Goal: Task Accomplishment & Management: Manage account settings

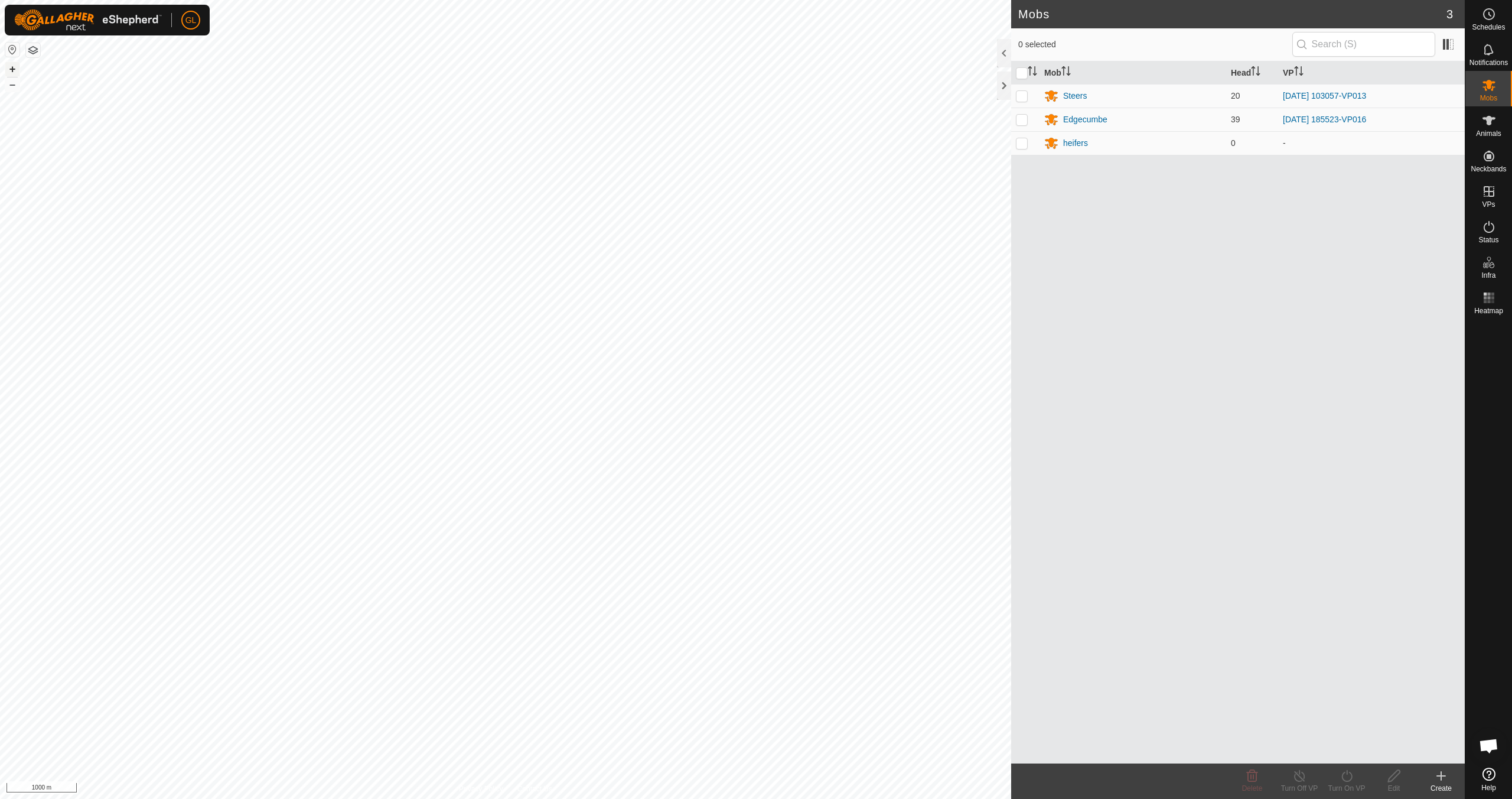
click at [12, 71] on button "+" at bounding box center [12, 69] width 14 height 14
click at [12, 68] on button "+" at bounding box center [12, 69] width 14 height 14
click at [10, 67] on button "+" at bounding box center [12, 69] width 14 height 14
click at [10, 68] on button "+" at bounding box center [12, 69] width 14 height 14
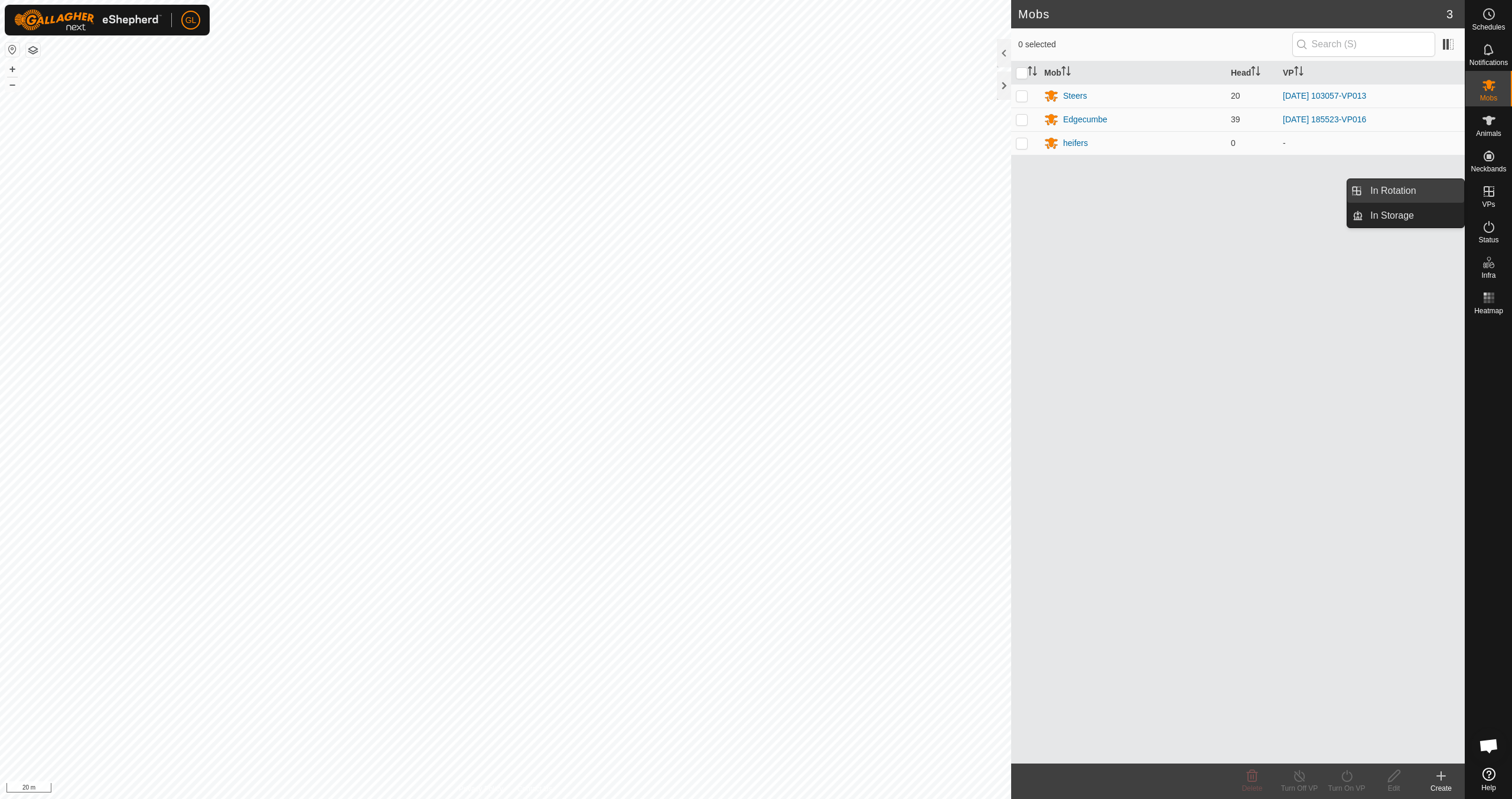
click at [1403, 189] on link "In Rotation" at bounding box center [1414, 191] width 101 height 24
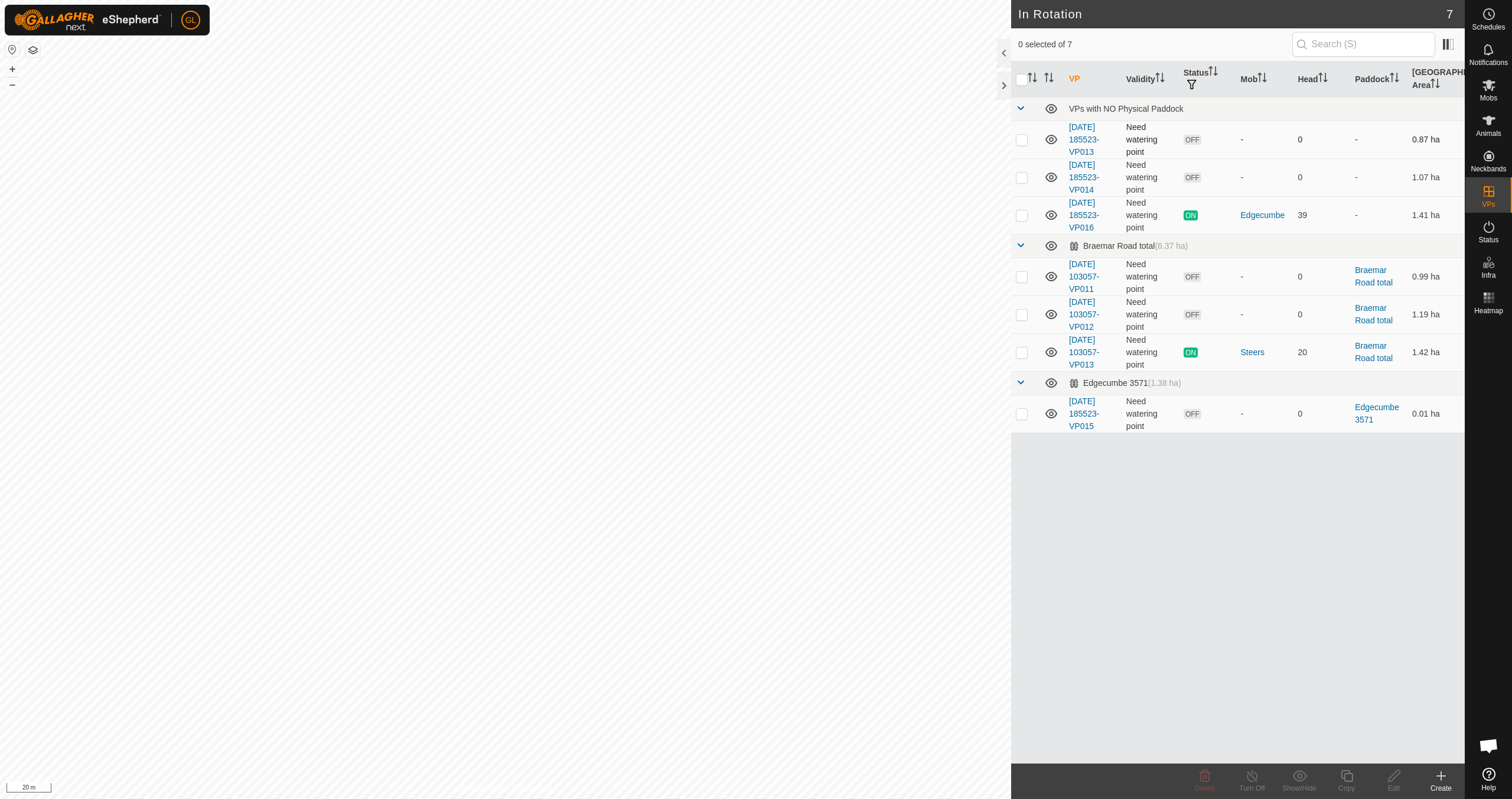
click at [1024, 138] on p-checkbox at bounding box center [1021, 140] width 12 height 10
checkbox input "true"
click at [1024, 177] on p-checkbox at bounding box center [1021, 177] width 12 height 10
checkbox input "true"
click at [1023, 411] on p-checkbox at bounding box center [1021, 414] width 12 height 10
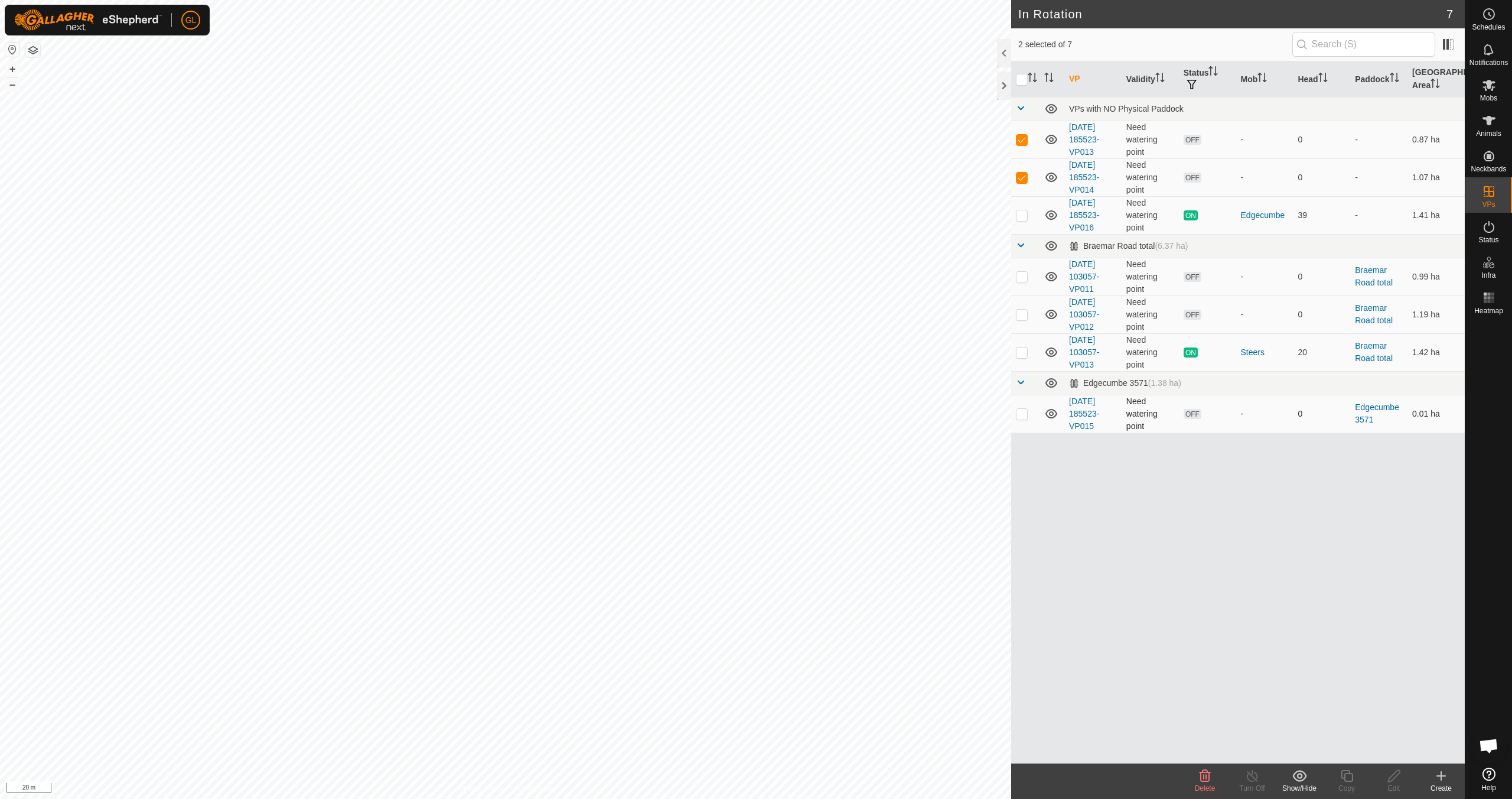
checkbox input "true"
click at [1206, 782] on icon at bounding box center [1205, 775] width 11 height 12
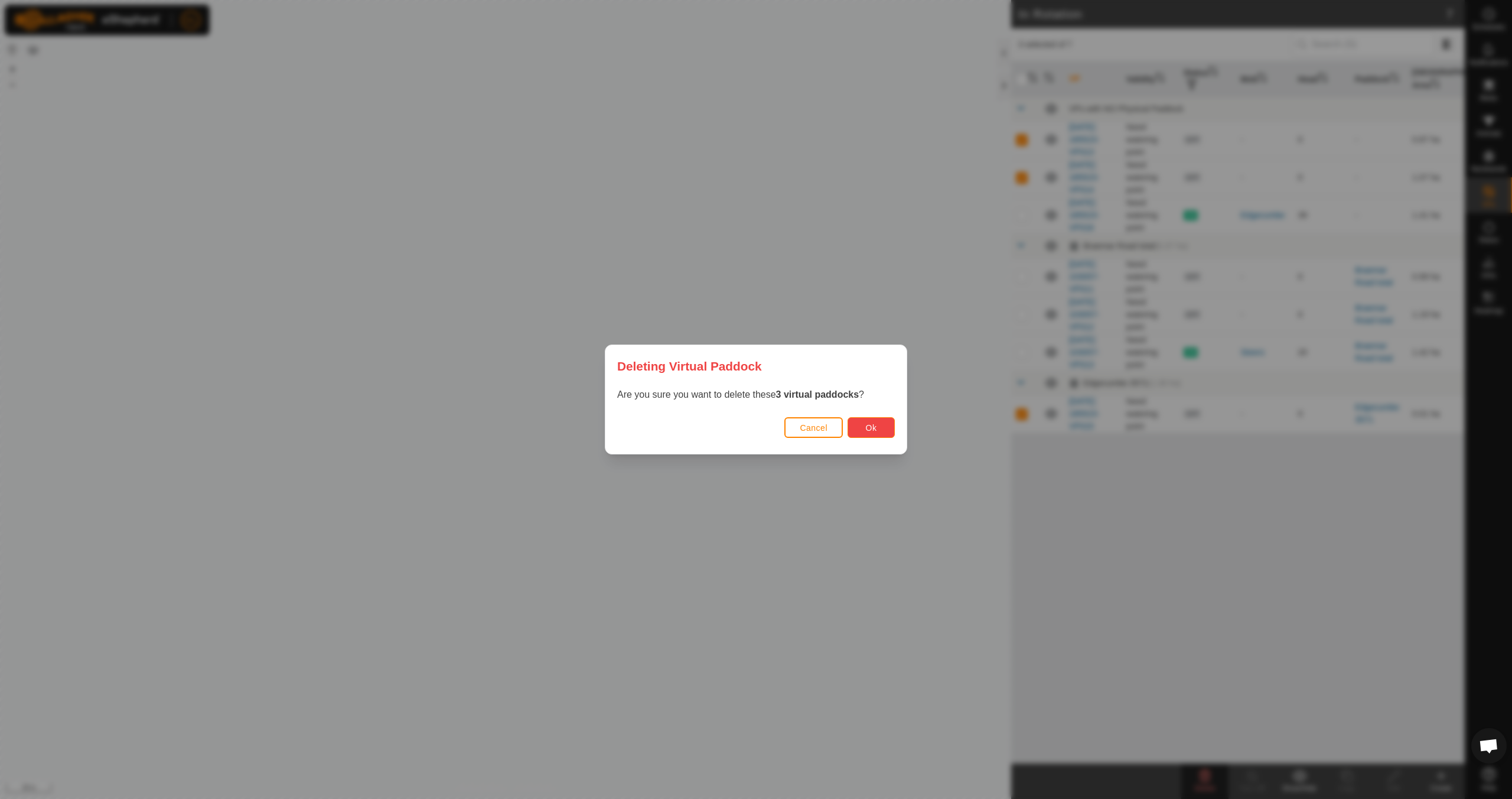
click at [866, 427] on span "Ok" at bounding box center [872, 428] width 11 height 10
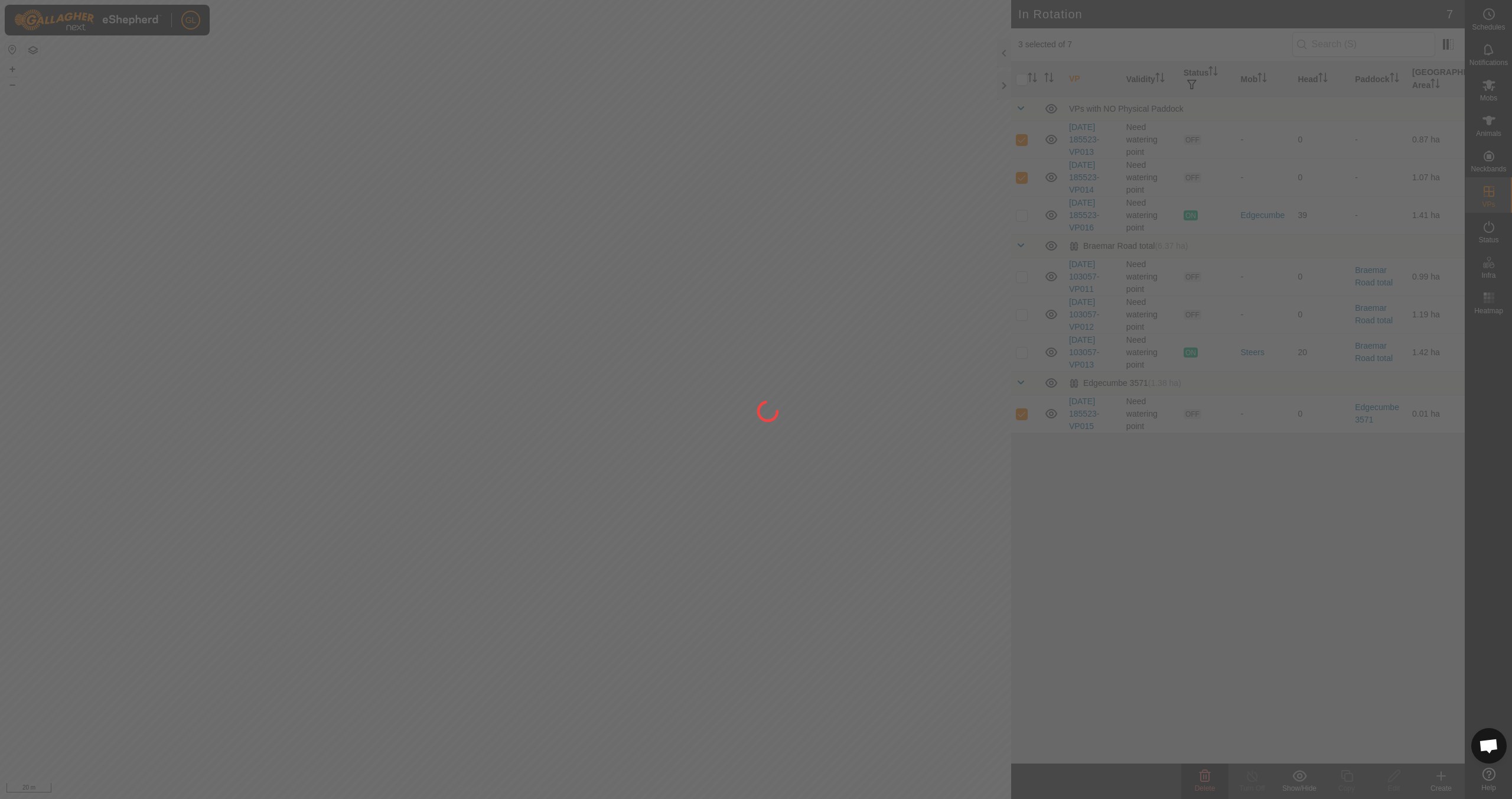
checkbox input "false"
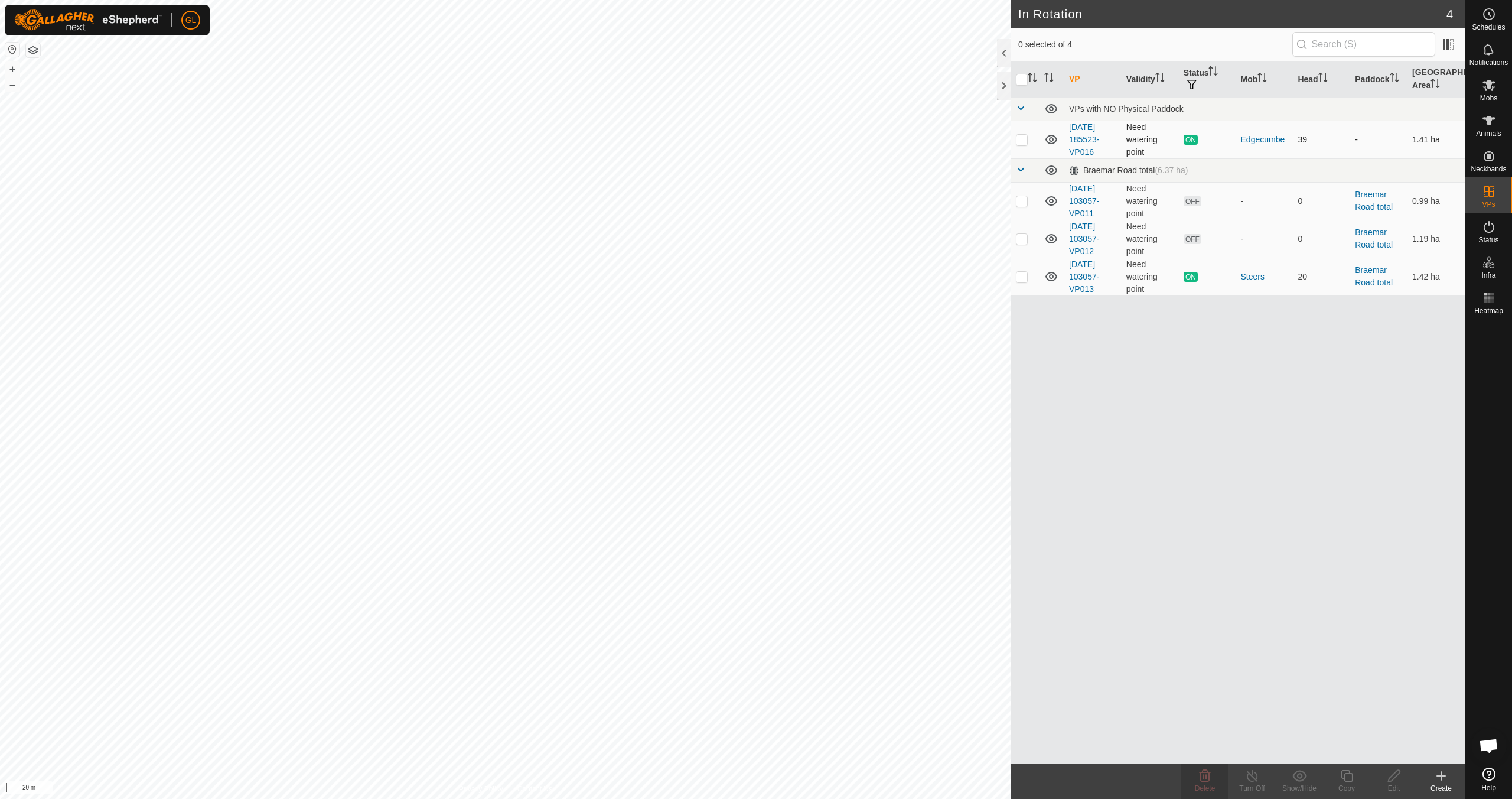
click at [1022, 137] on p-checkbox at bounding box center [1021, 140] width 12 height 10
checkbox input "true"
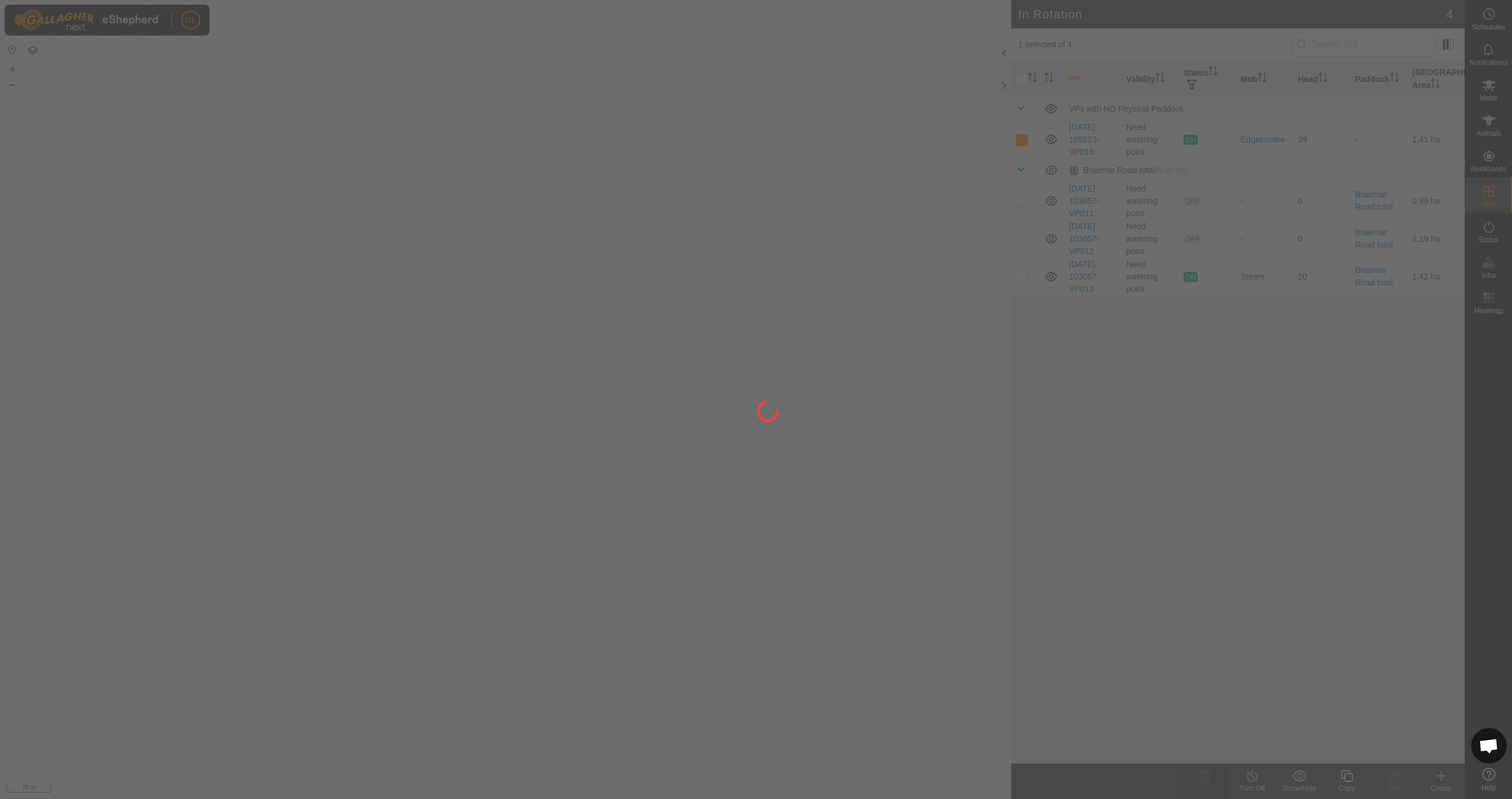
click at [1342, 782] on div "Copy" at bounding box center [1347, 781] width 47 height 35
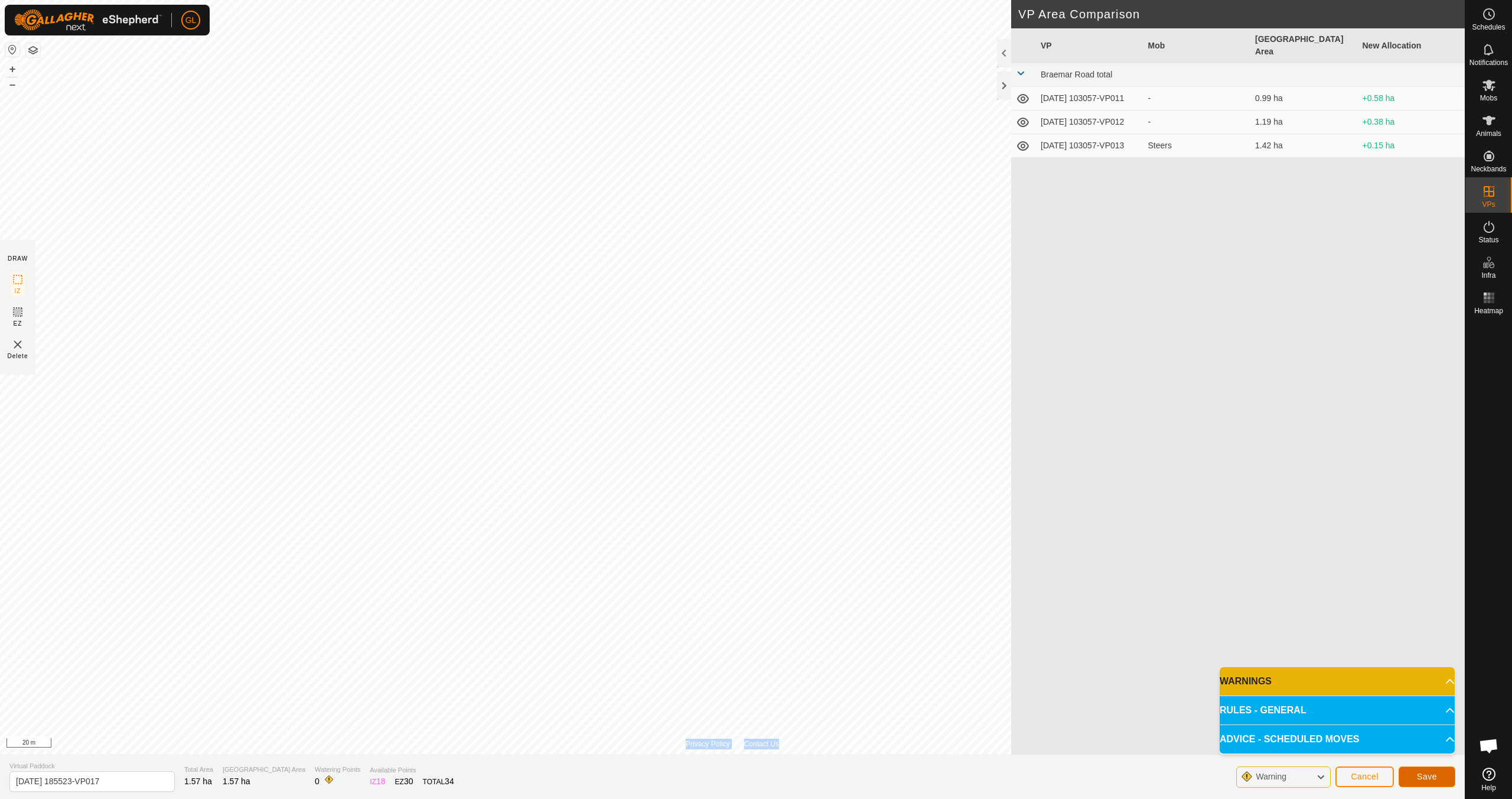
click at [1428, 773] on span "Save" at bounding box center [1427, 777] width 20 height 10
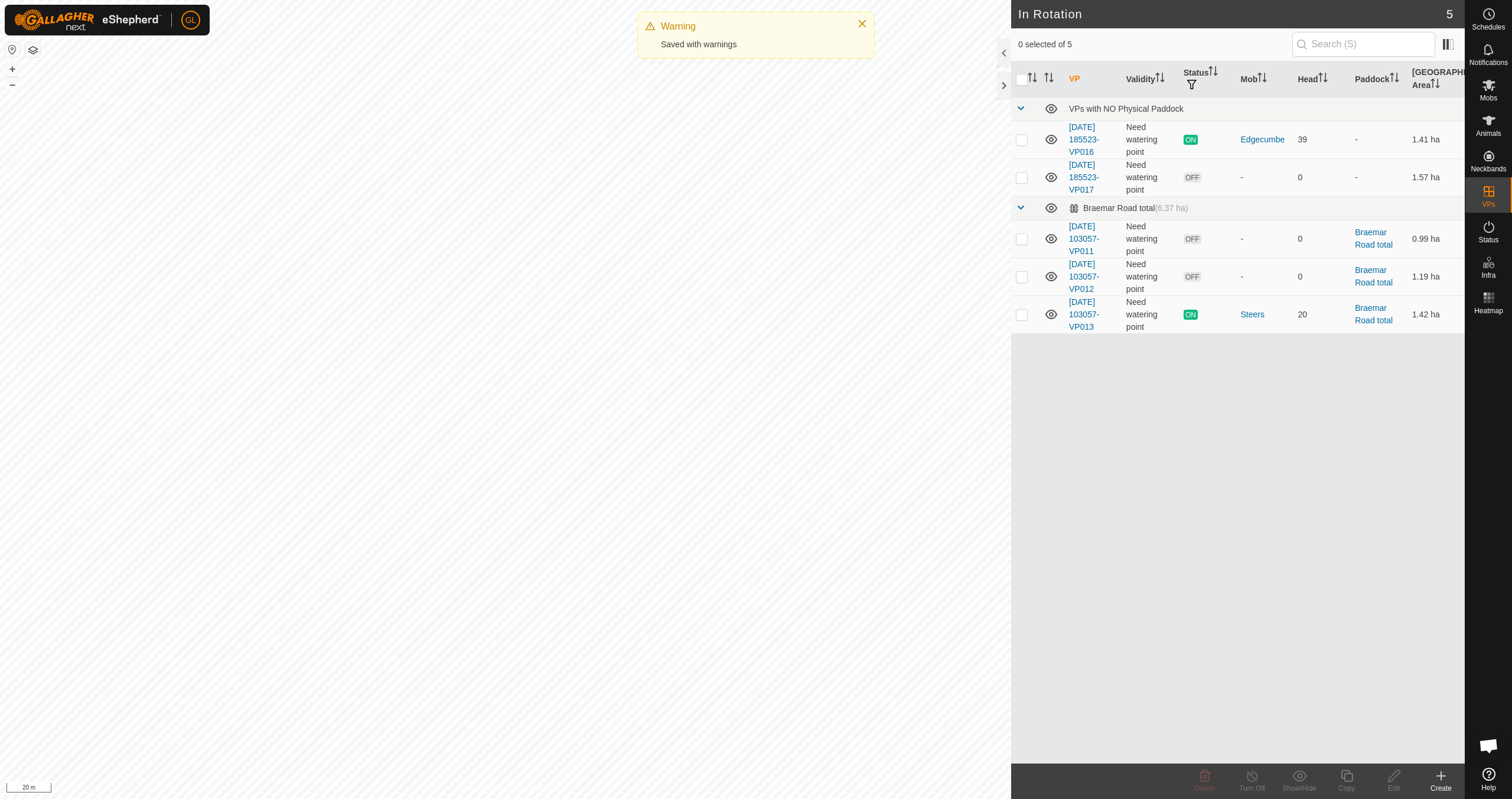
click at [1270, 510] on div "VP Validity Status Mob Head Paddock [GEOGRAPHIC_DATA] Area VPs with NO Physical…" at bounding box center [1239, 413] width 454 height 702
click at [1492, 89] on icon at bounding box center [1489, 85] width 13 height 11
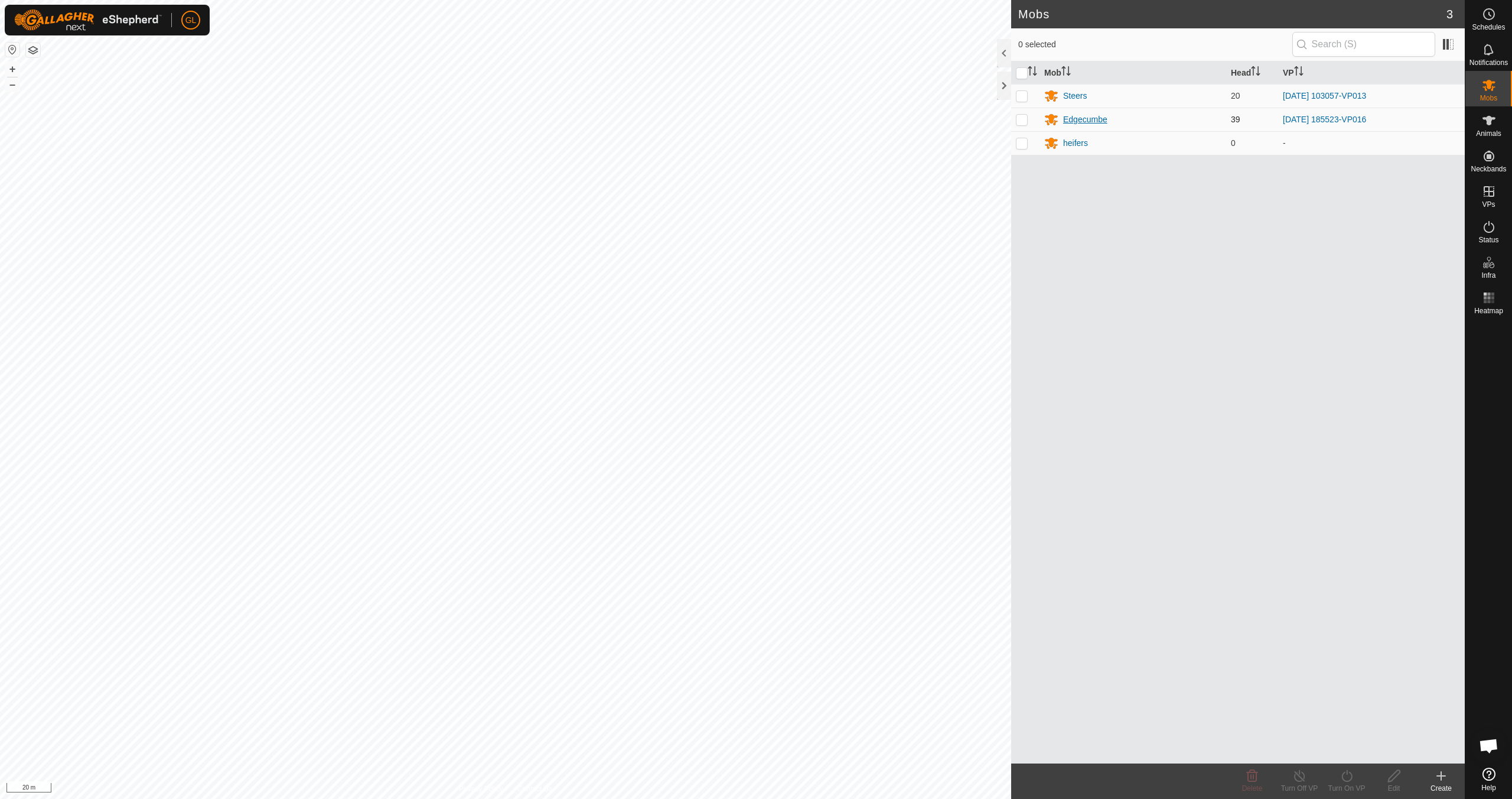
click at [1077, 119] on div "Edgecumbe" at bounding box center [1086, 120] width 44 height 12
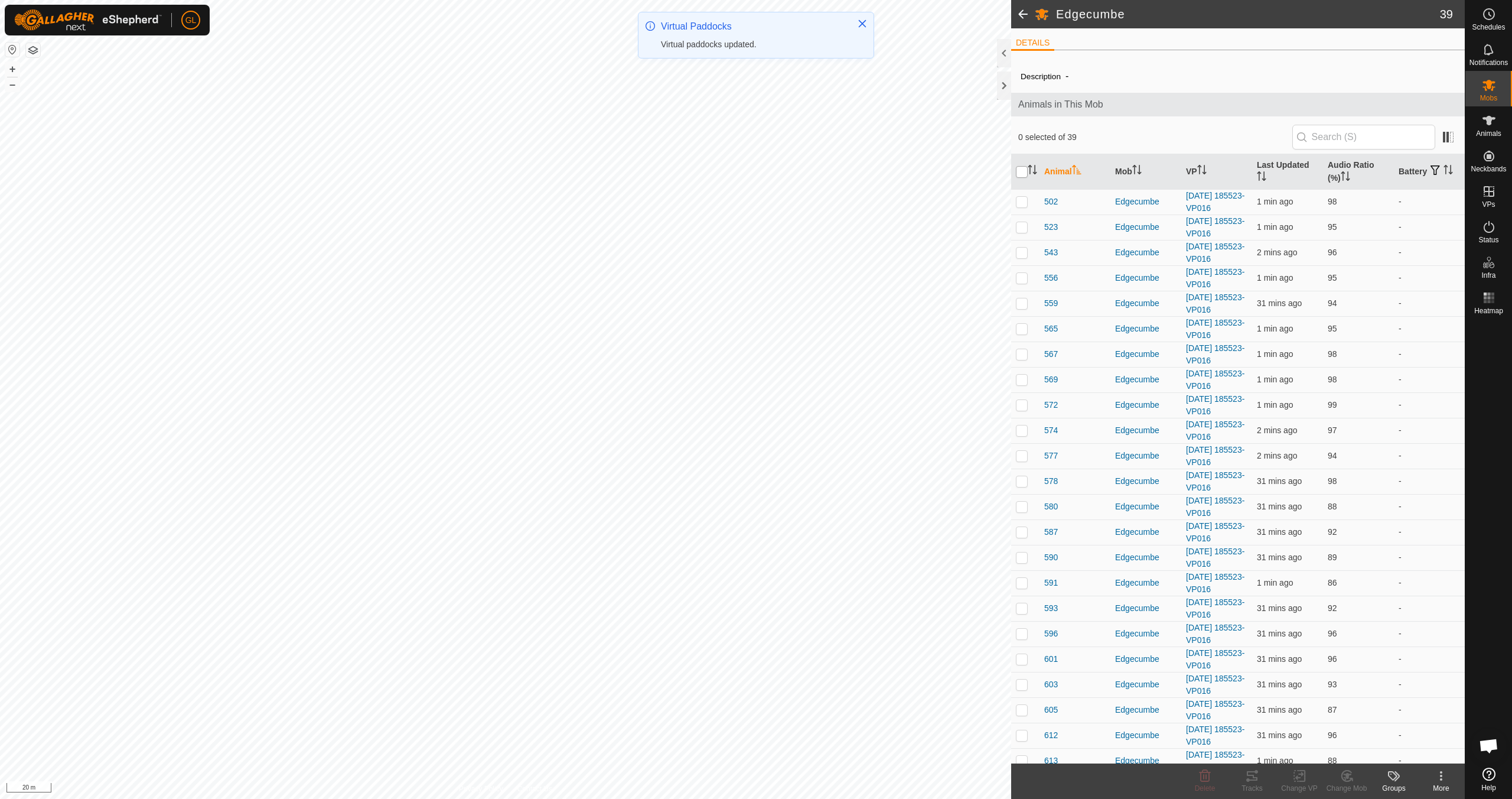
click at [1021, 171] on input "checkbox" at bounding box center [1021, 172] width 12 height 12
checkbox input "true"
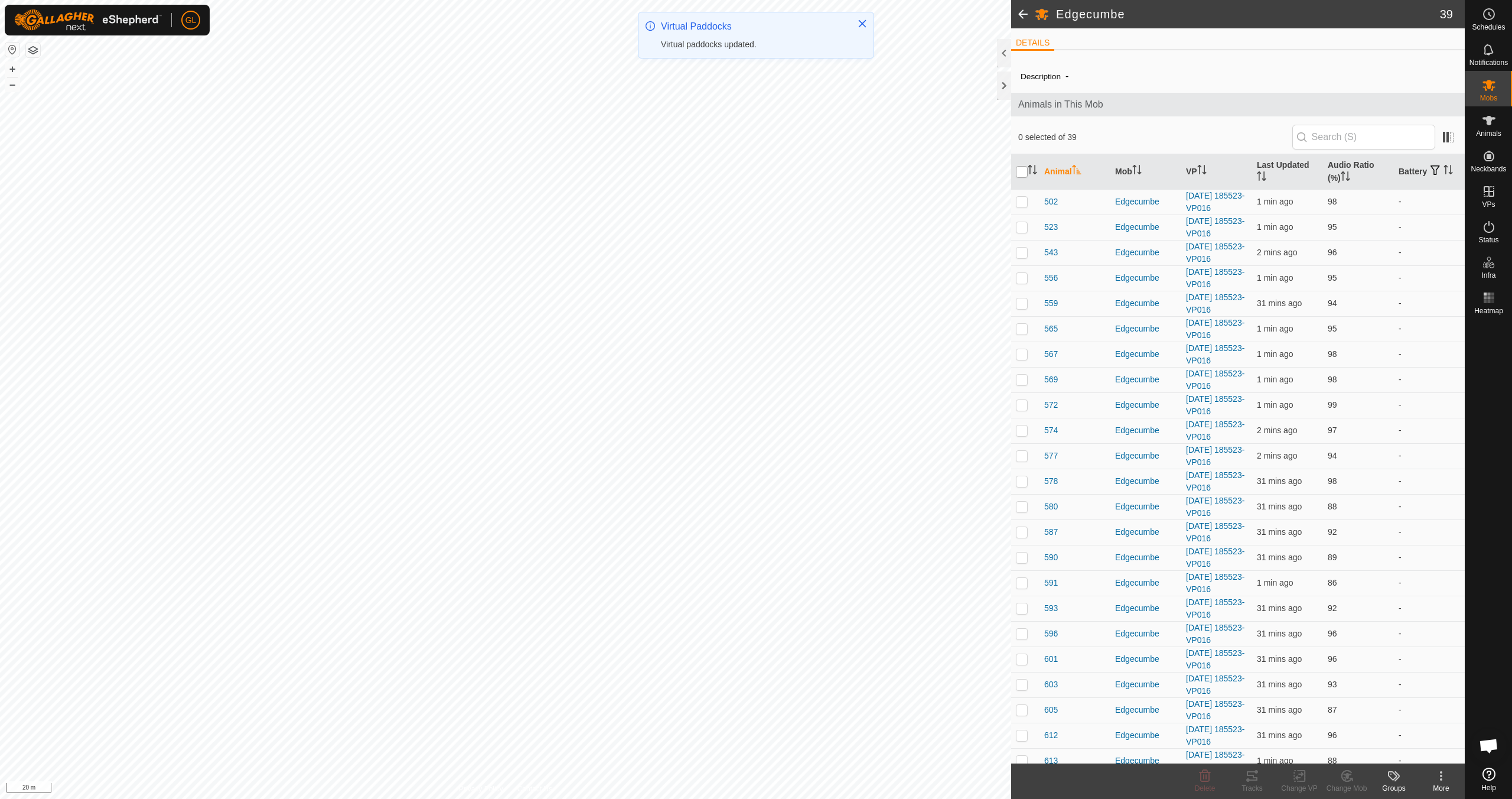
checkbox input "true"
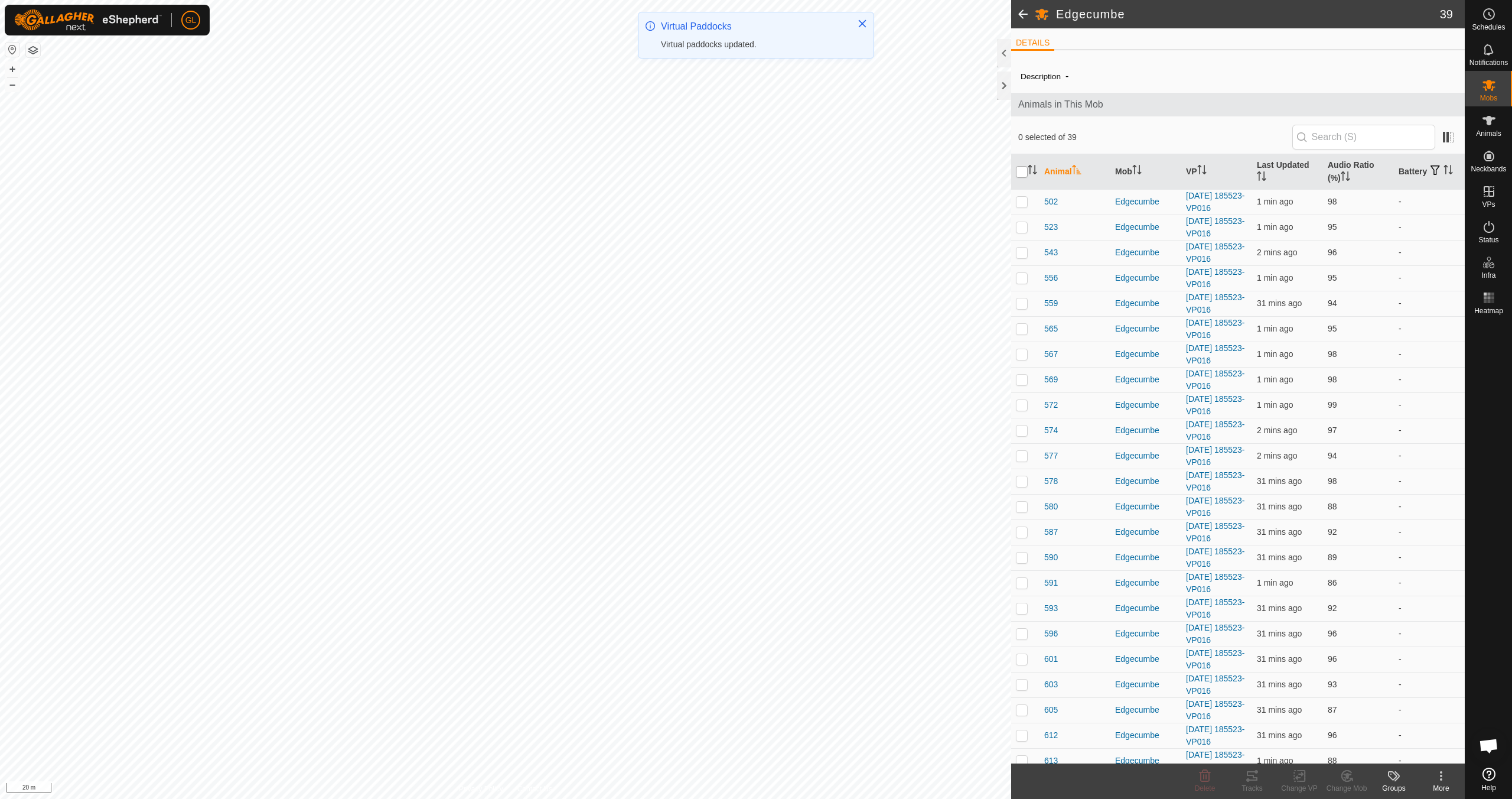
checkbox input "true"
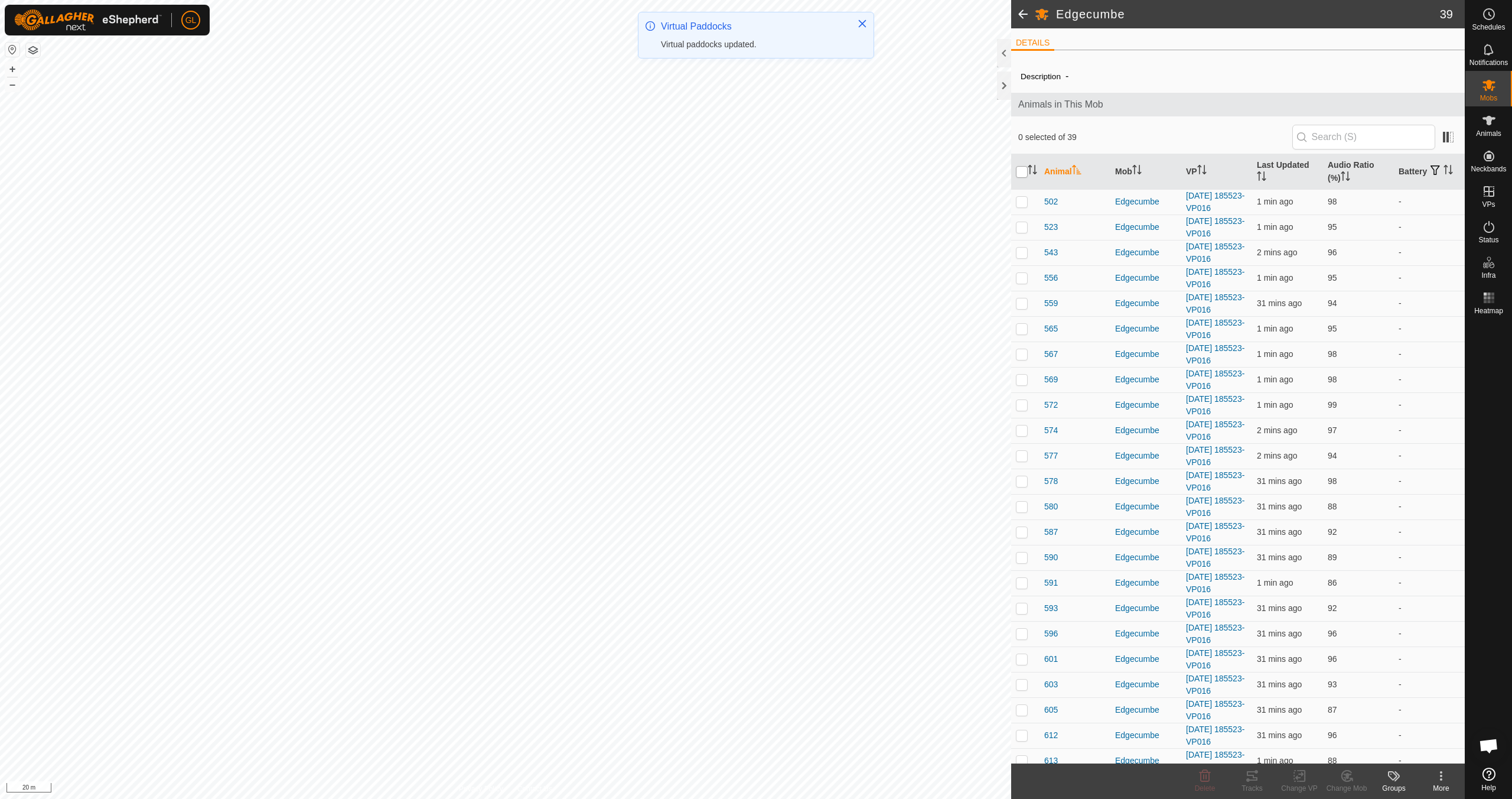
checkbox input "true"
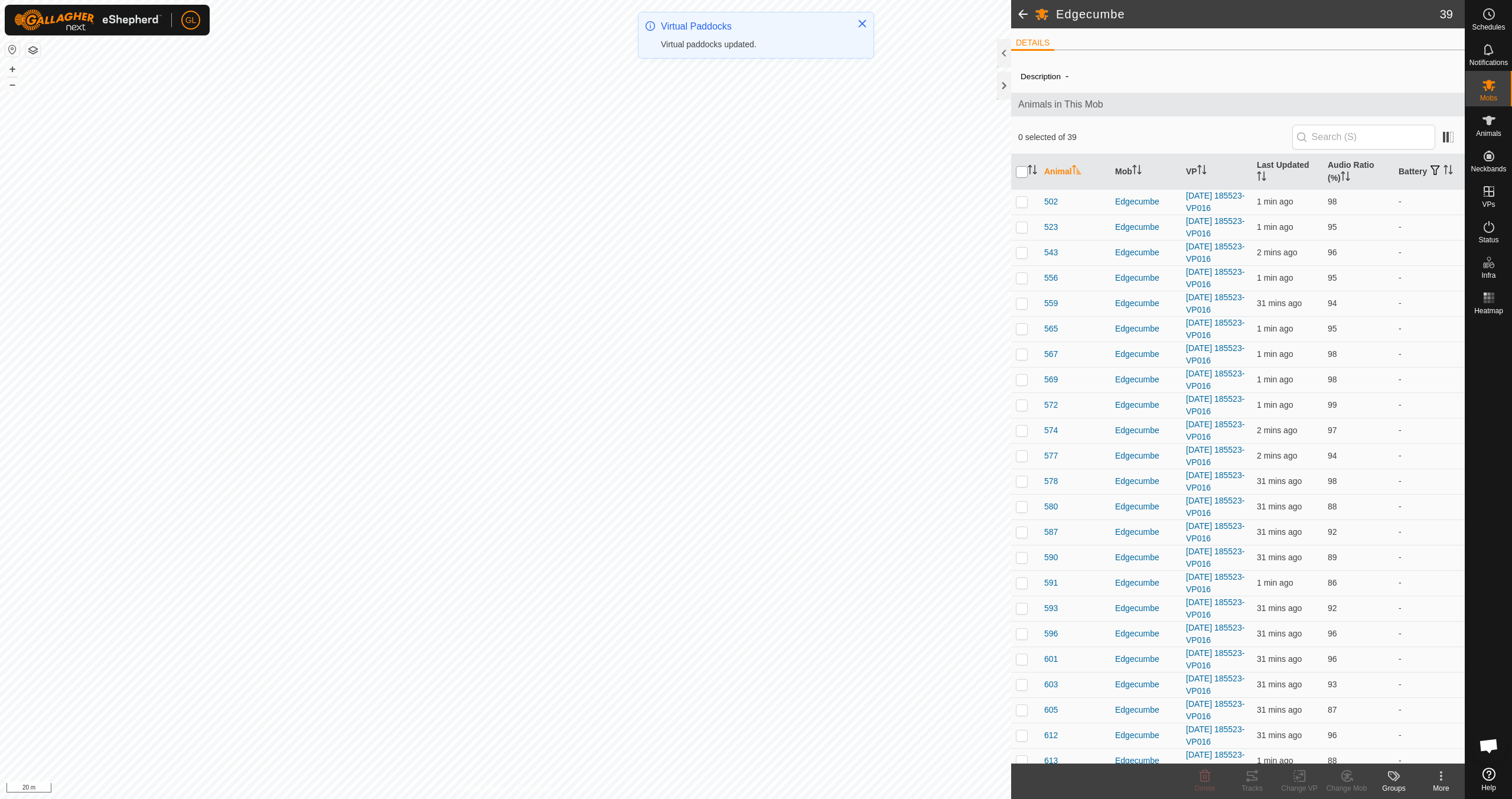
checkbox input "true"
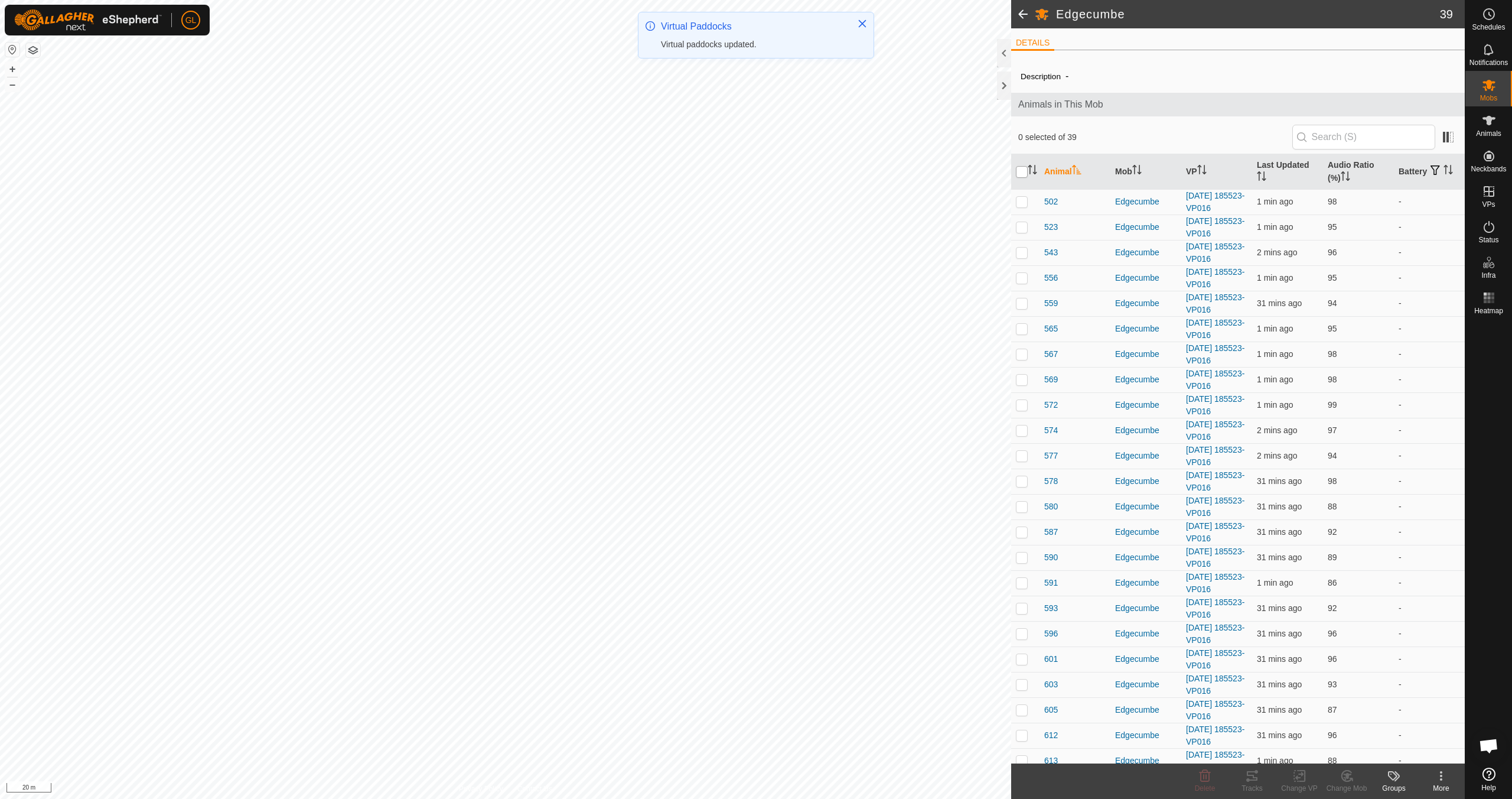
checkbox input "true"
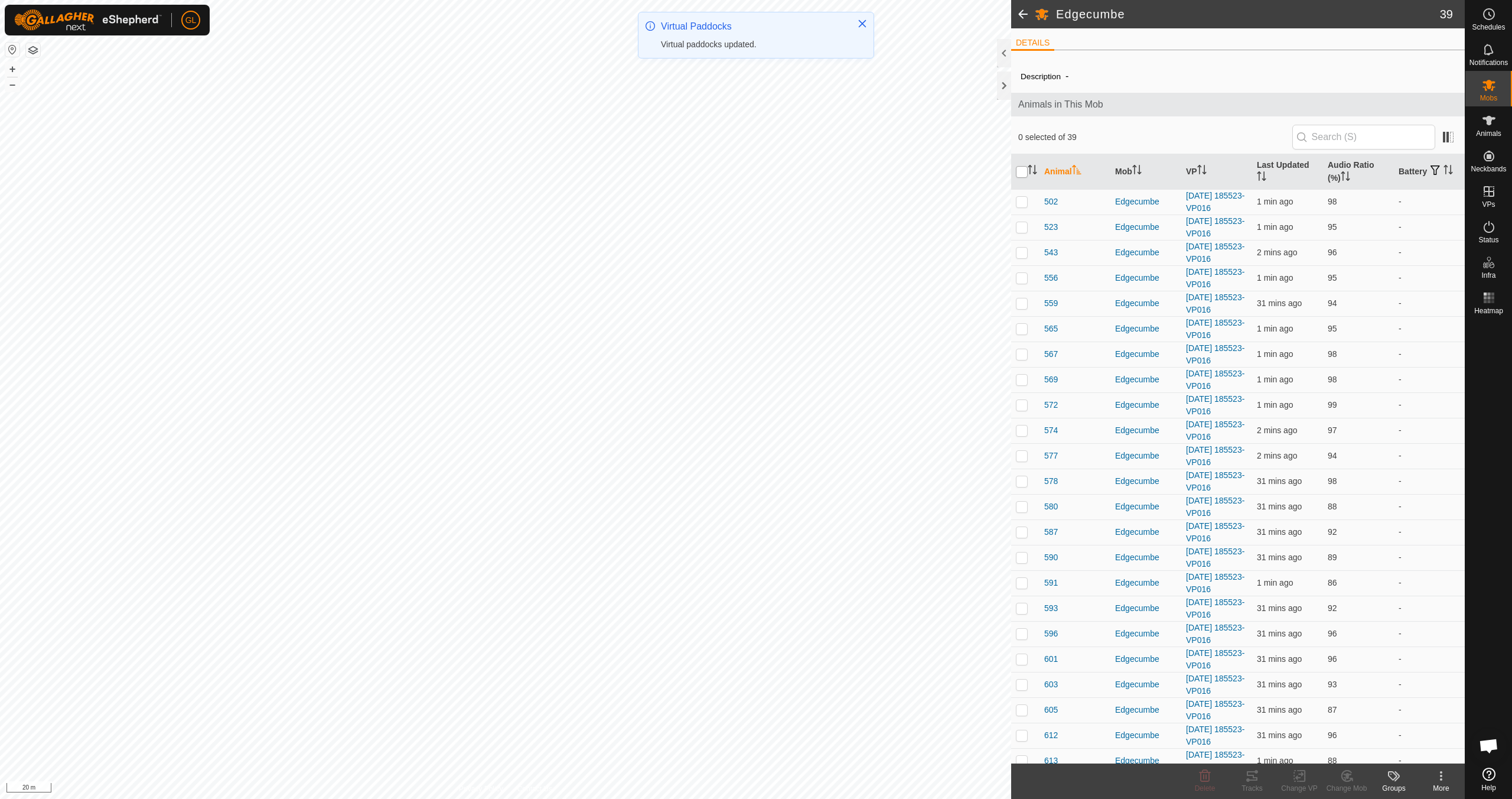
checkbox input "true"
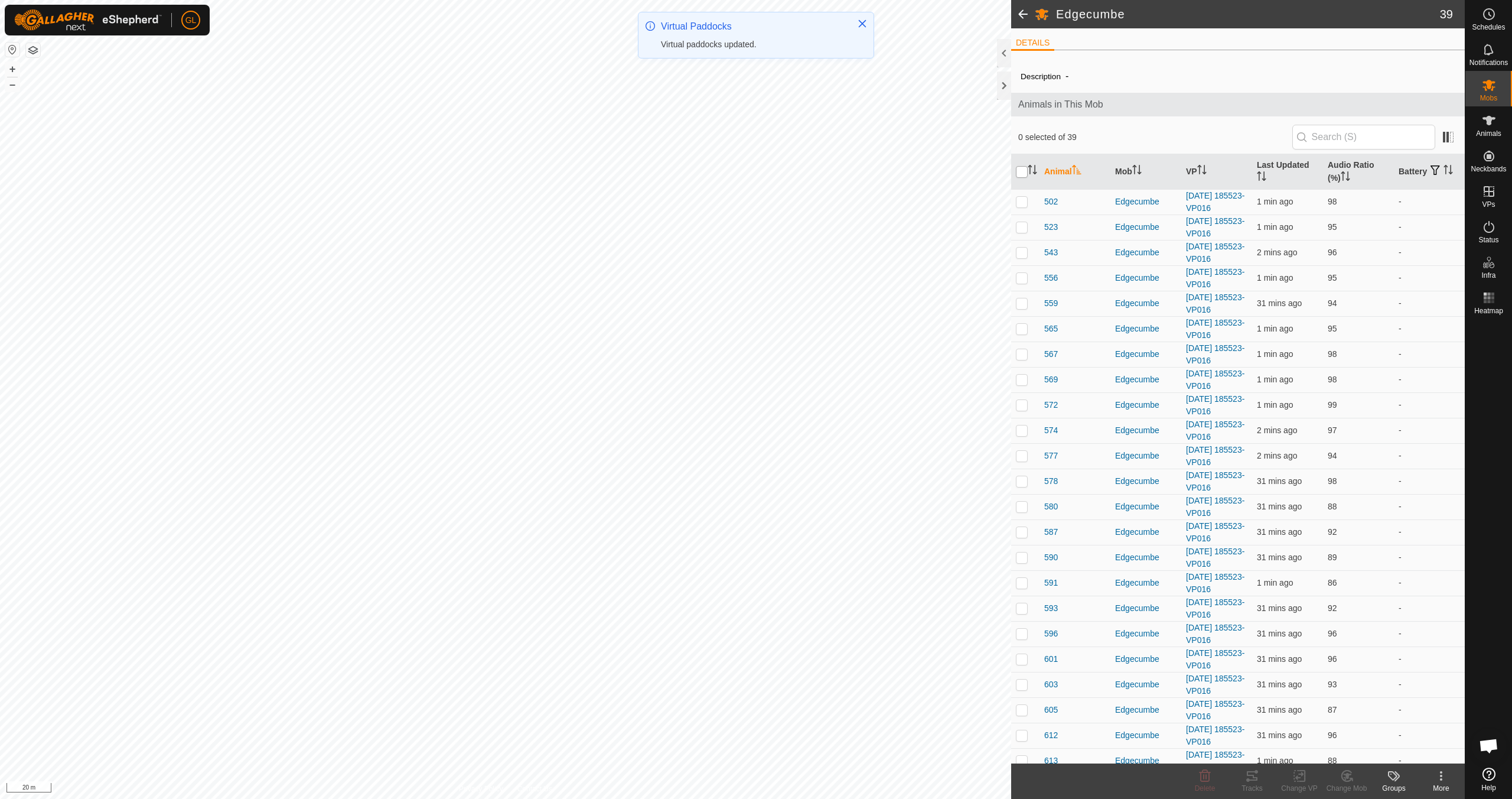
checkbox input "true"
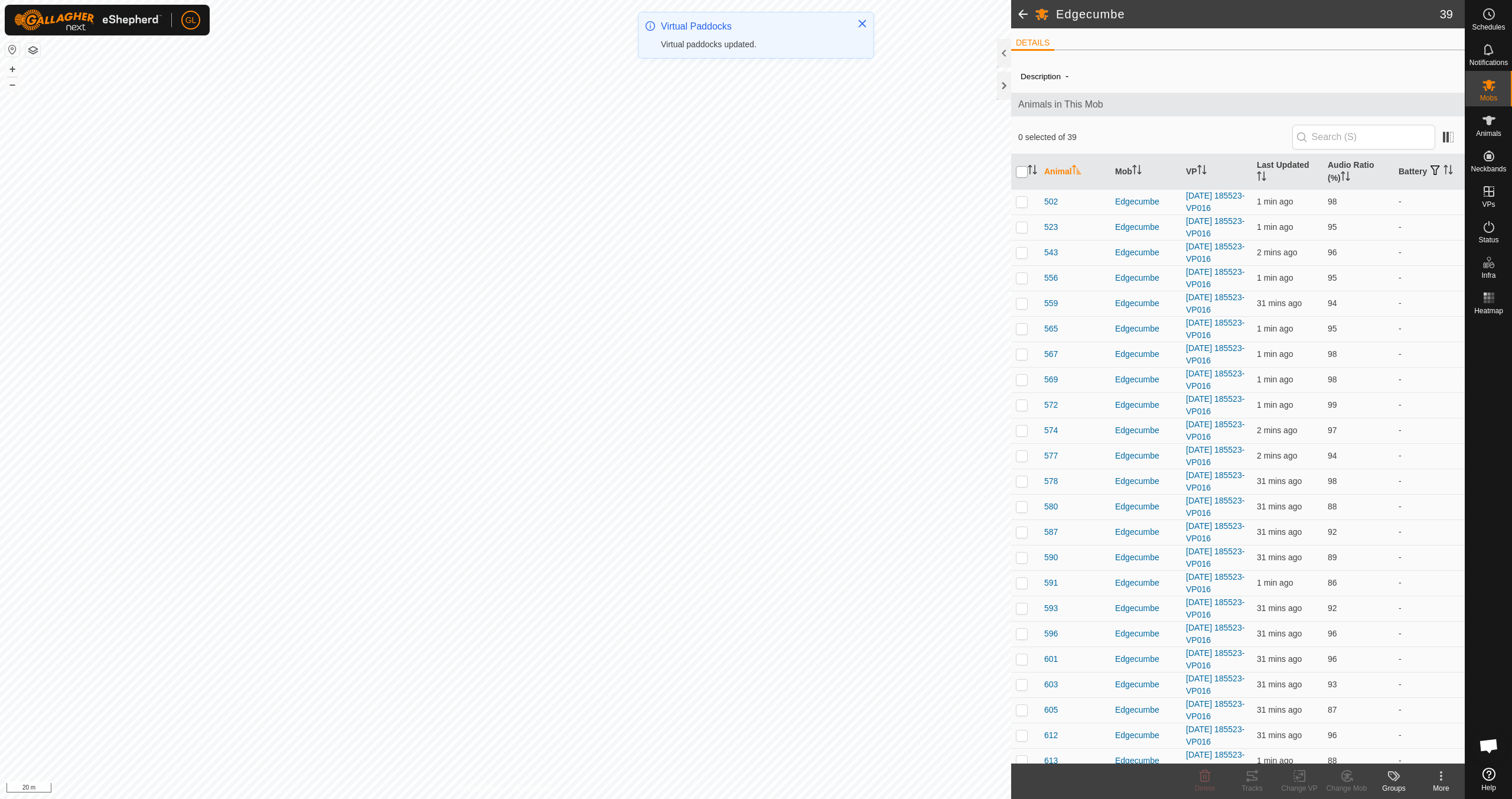
checkbox input "true"
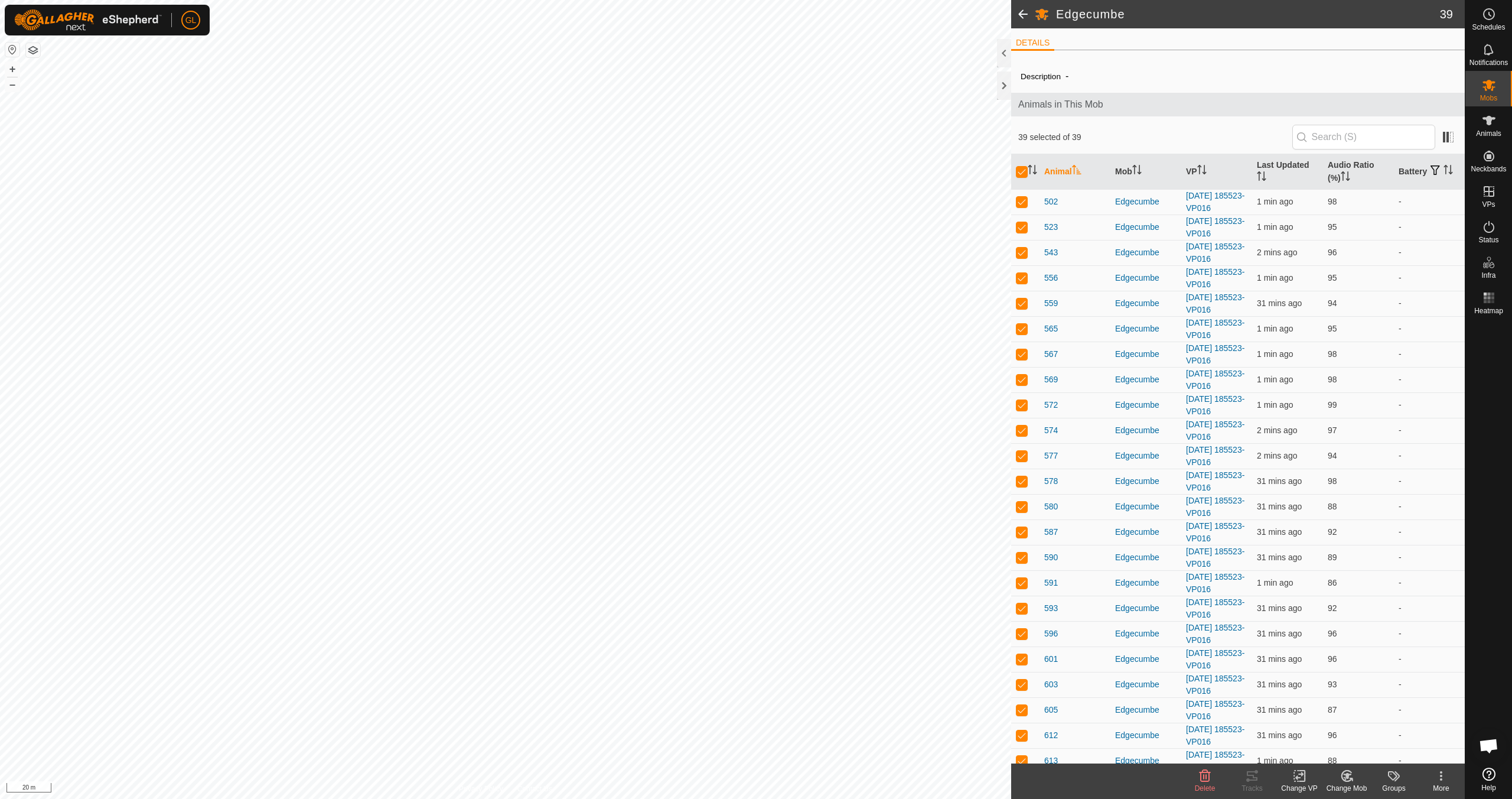
click at [1297, 778] on icon at bounding box center [1300, 776] width 8 height 8
click at [1314, 726] on link "Choose VP..." at bounding box center [1335, 725] width 117 height 24
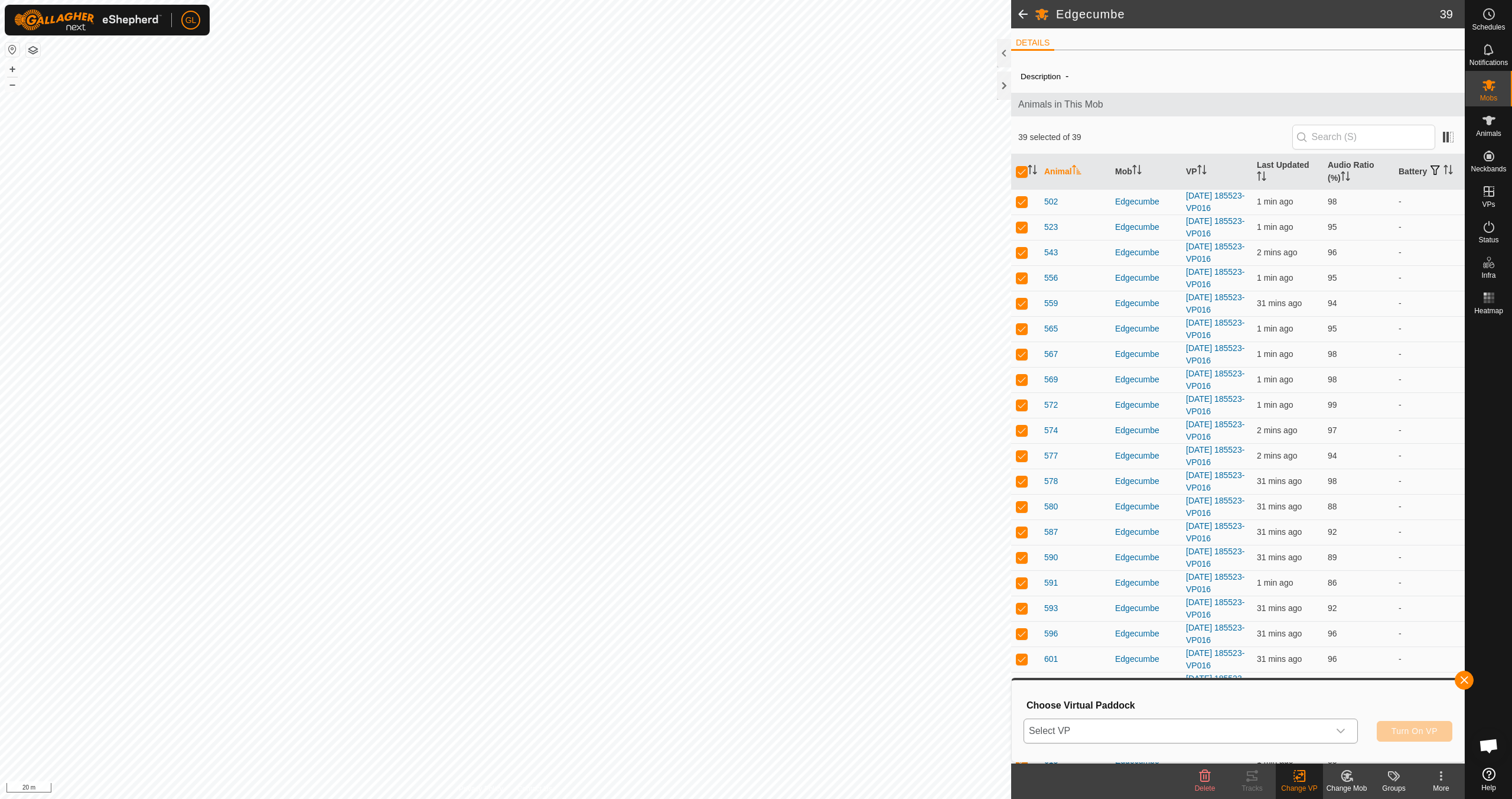
click at [1343, 730] on icon "dropdown trigger" at bounding box center [1341, 731] width 8 height 5
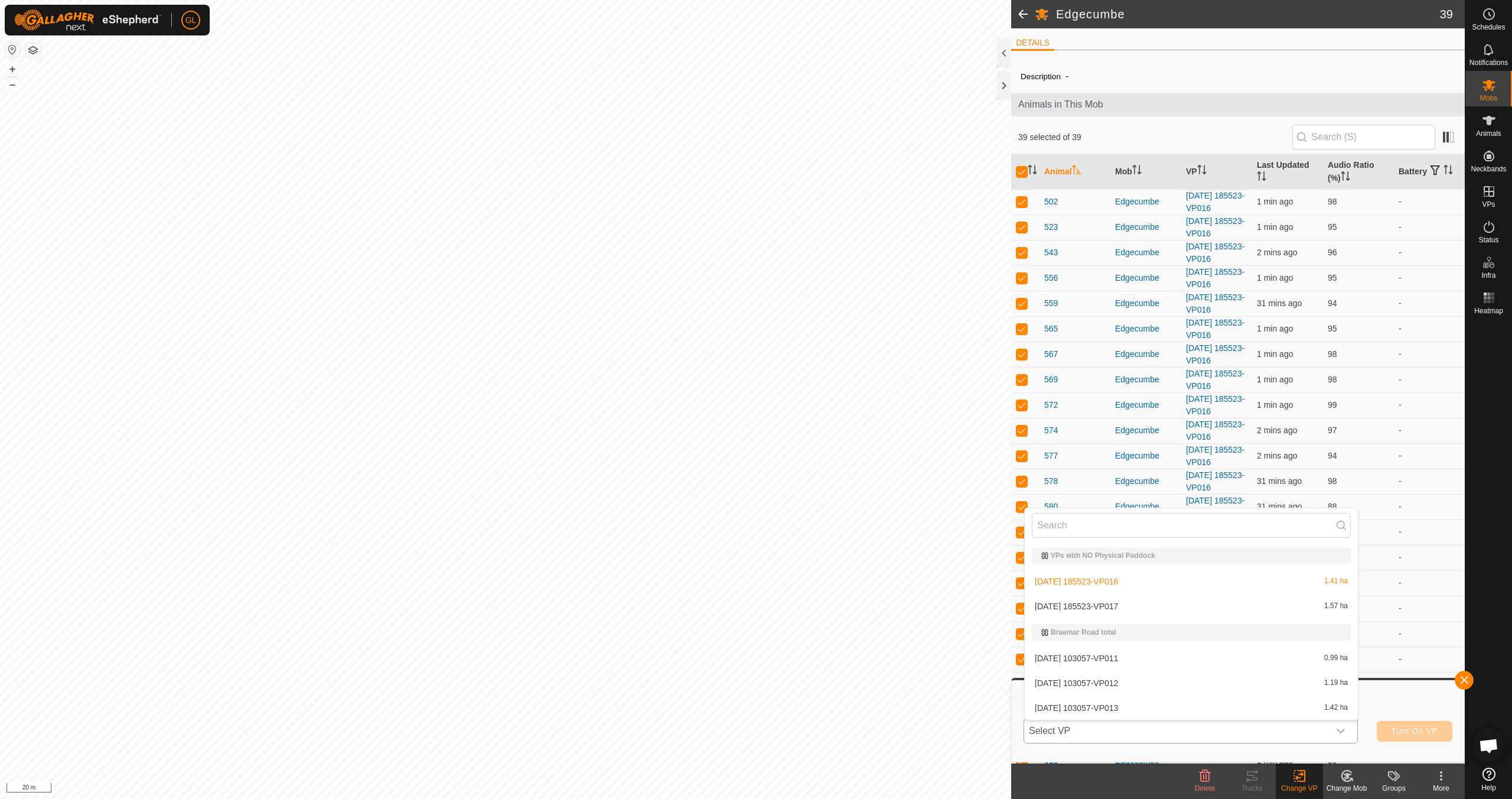
click at [1105, 604] on li "[DATE] 185523-VP017 1.57 ha" at bounding box center [1191, 607] width 333 height 24
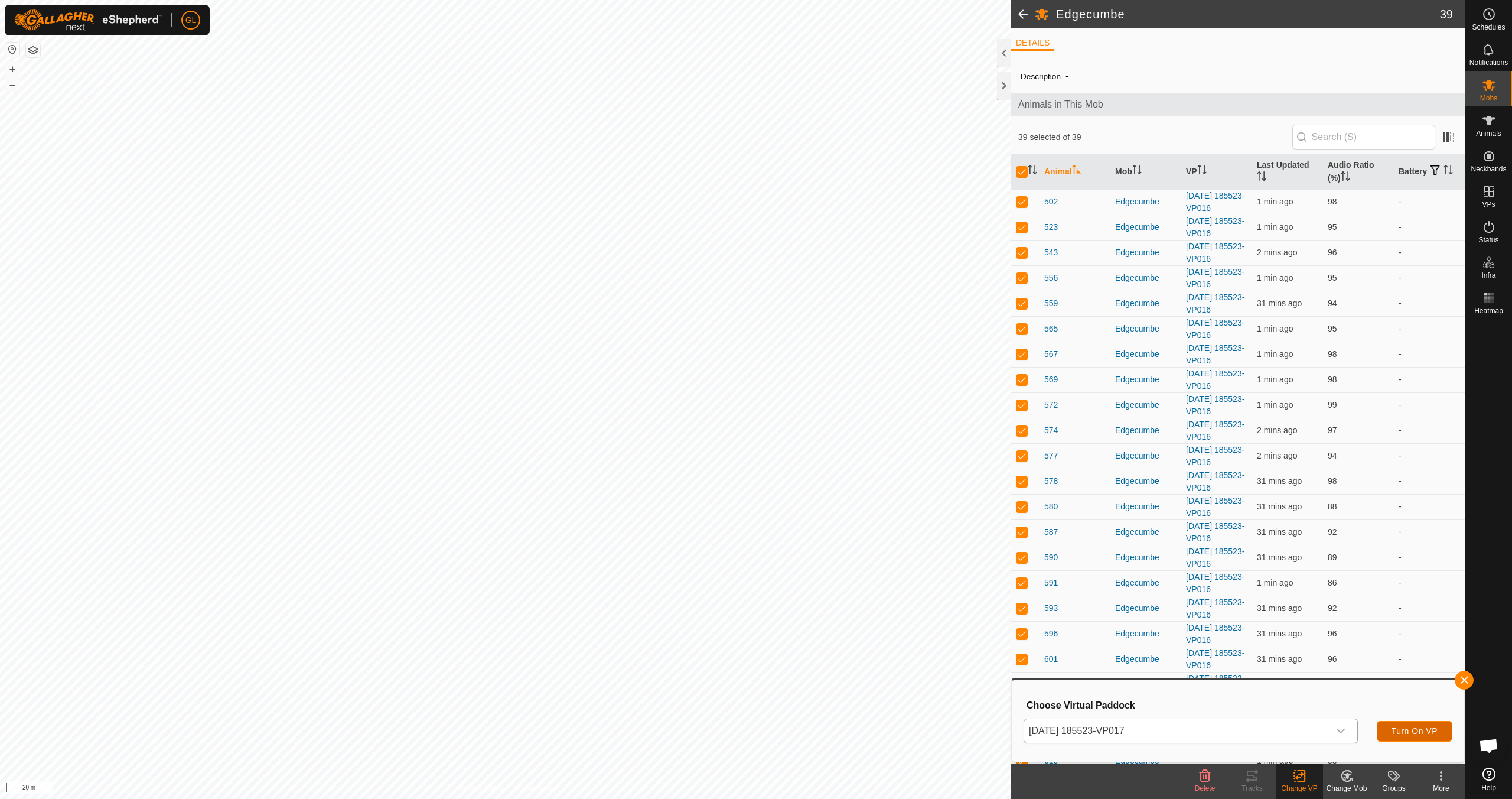
click at [1418, 730] on span "Turn On VP" at bounding box center [1414, 731] width 46 height 10
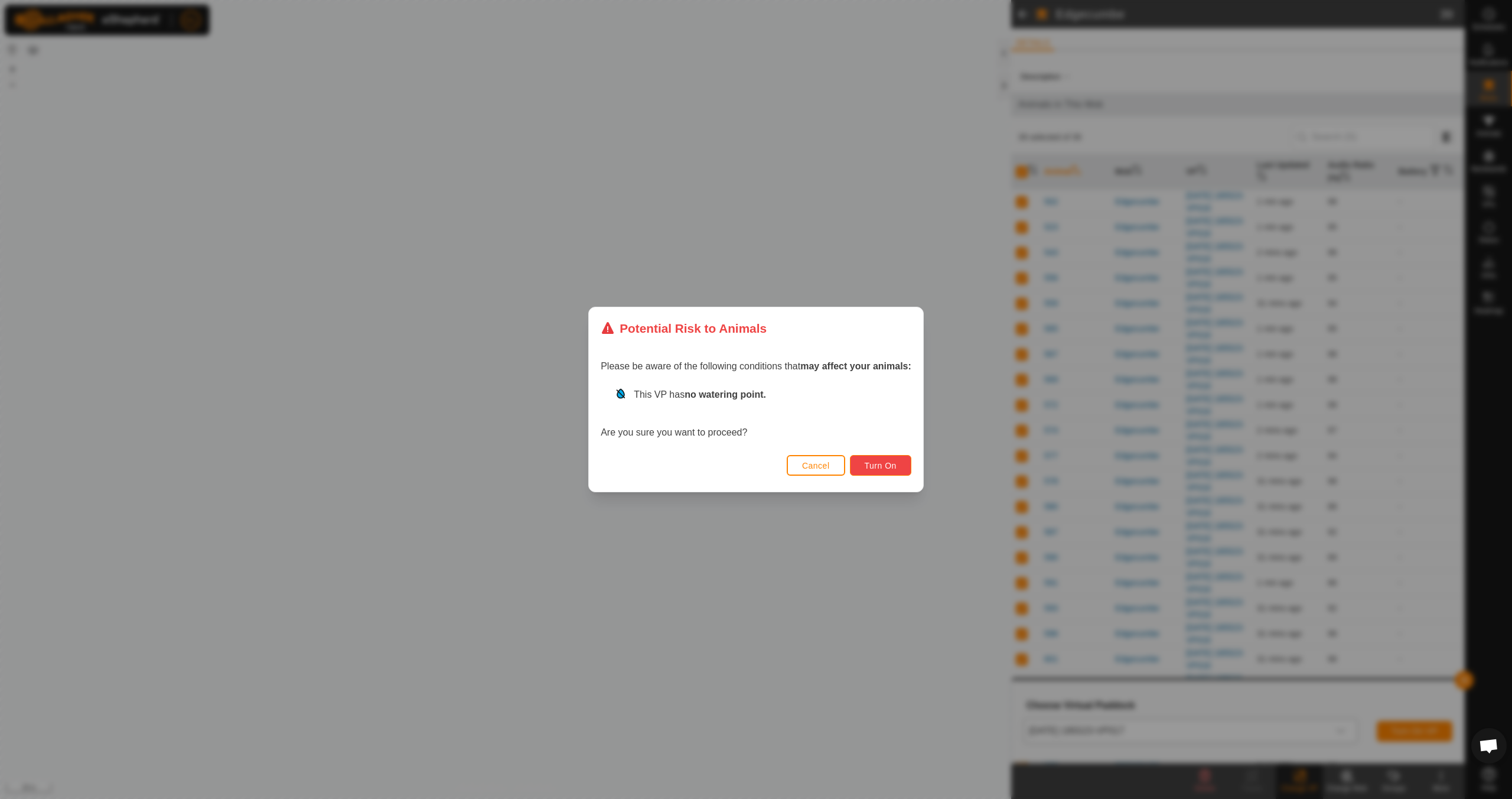
click at [881, 469] on span "Turn On" at bounding box center [881, 466] width 32 height 10
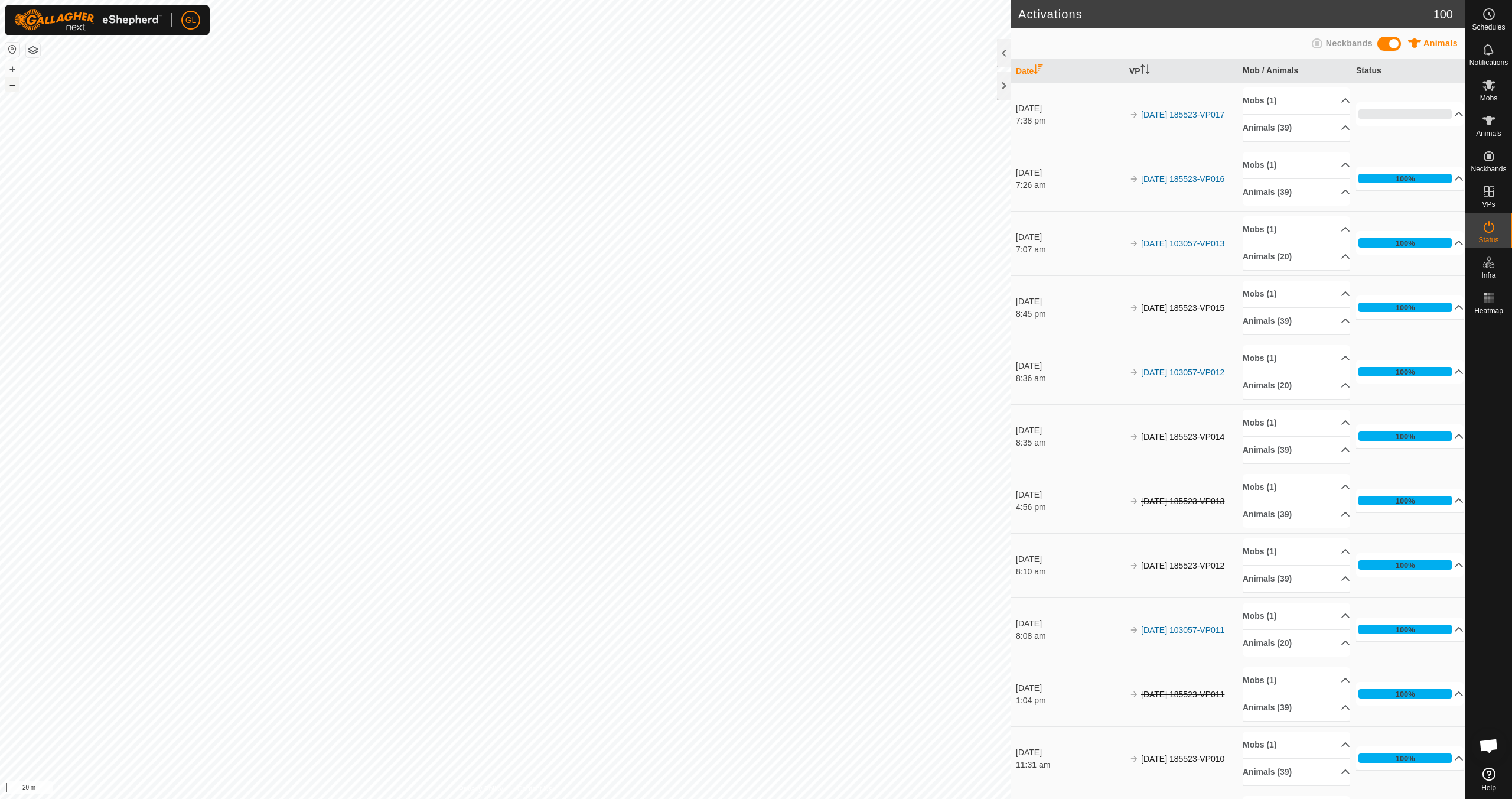
click at [17, 84] on button "–" at bounding box center [12, 84] width 14 height 14
click at [15, 84] on button "–" at bounding box center [12, 84] width 14 height 14
click at [15, 85] on button "–" at bounding box center [12, 84] width 14 height 14
click at [14, 85] on button "–" at bounding box center [12, 84] width 14 height 14
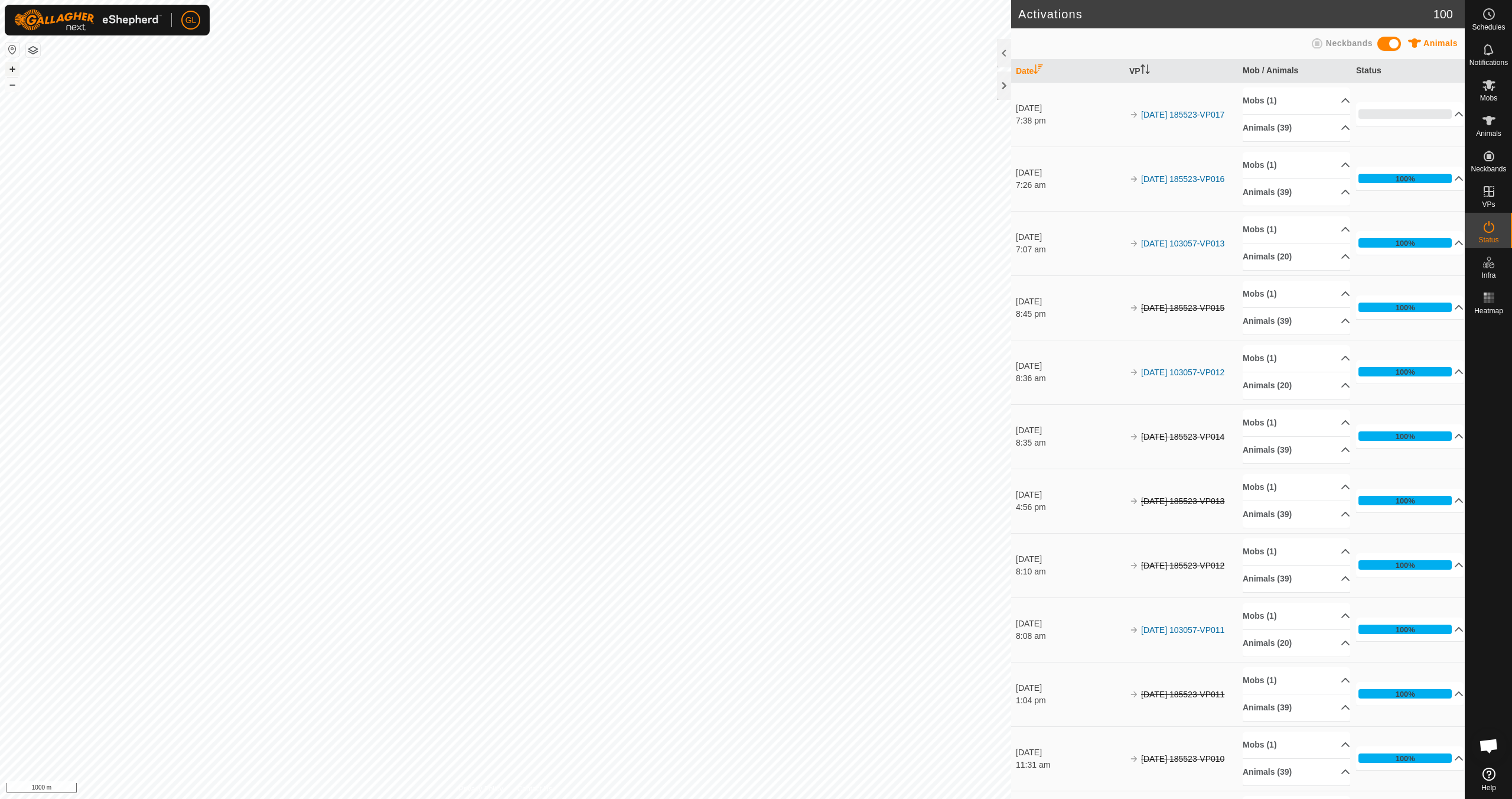
click at [10, 70] on button "+" at bounding box center [12, 69] width 14 height 14
click at [14, 71] on button "+" at bounding box center [12, 69] width 14 height 14
click at [12, 69] on button "+" at bounding box center [12, 69] width 14 height 14
click at [1406, 192] on link "In Rotation" at bounding box center [1414, 191] width 101 height 24
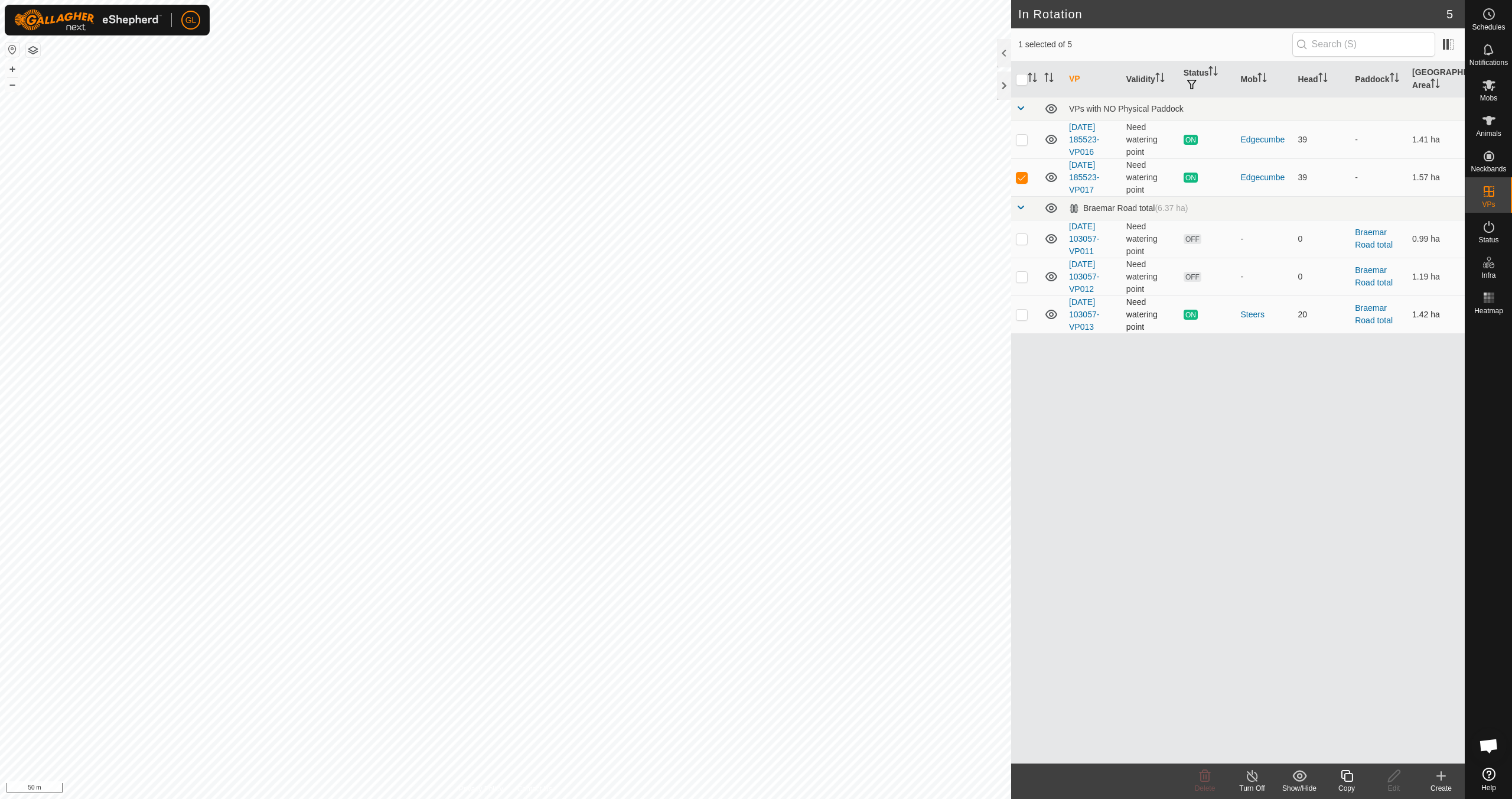
click at [1023, 313] on p-checkbox at bounding box center [1021, 314] width 12 height 10
checkbox input "true"
click at [1020, 176] on p-checkbox at bounding box center [1021, 177] width 12 height 10
checkbox input "false"
click at [1351, 780] on icon at bounding box center [1347, 776] width 15 height 14
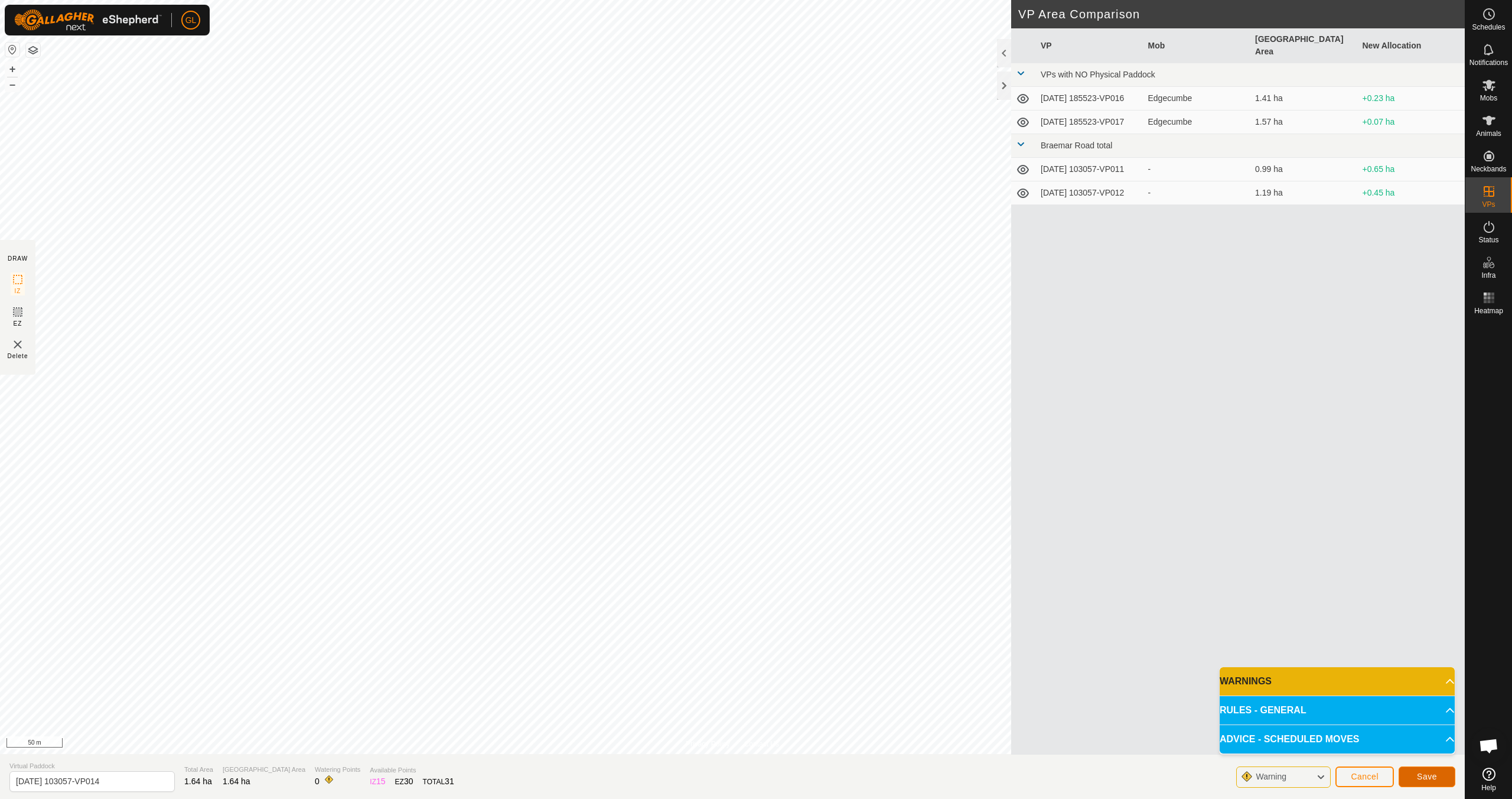
click at [1423, 775] on span "Save" at bounding box center [1427, 777] width 20 height 10
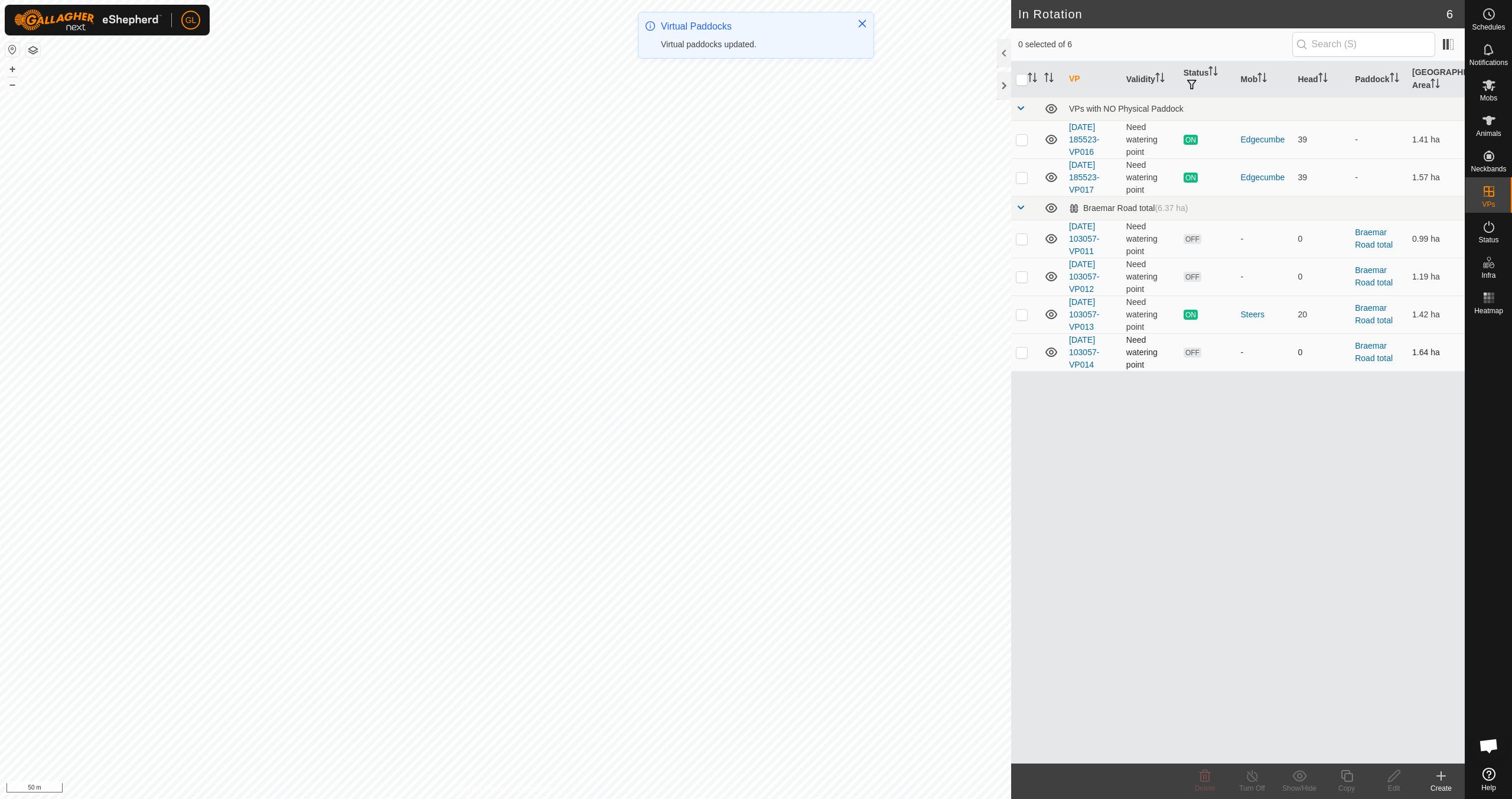
click at [1023, 354] on p-checkbox at bounding box center [1021, 352] width 12 height 10
checkbox input "true"
click at [1396, 778] on icon at bounding box center [1394, 776] width 15 height 14
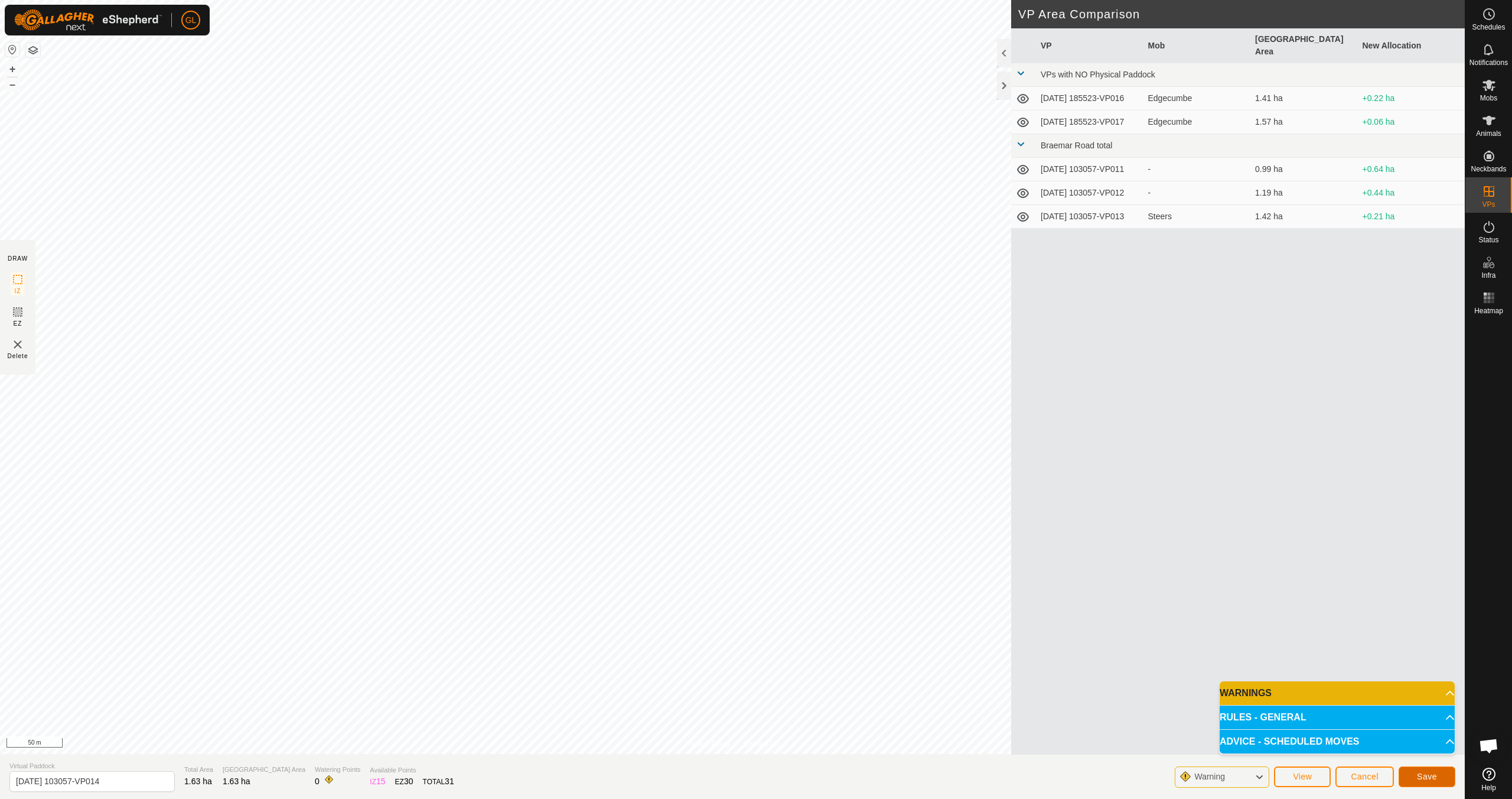
click at [1428, 781] on span "Save" at bounding box center [1427, 777] width 20 height 10
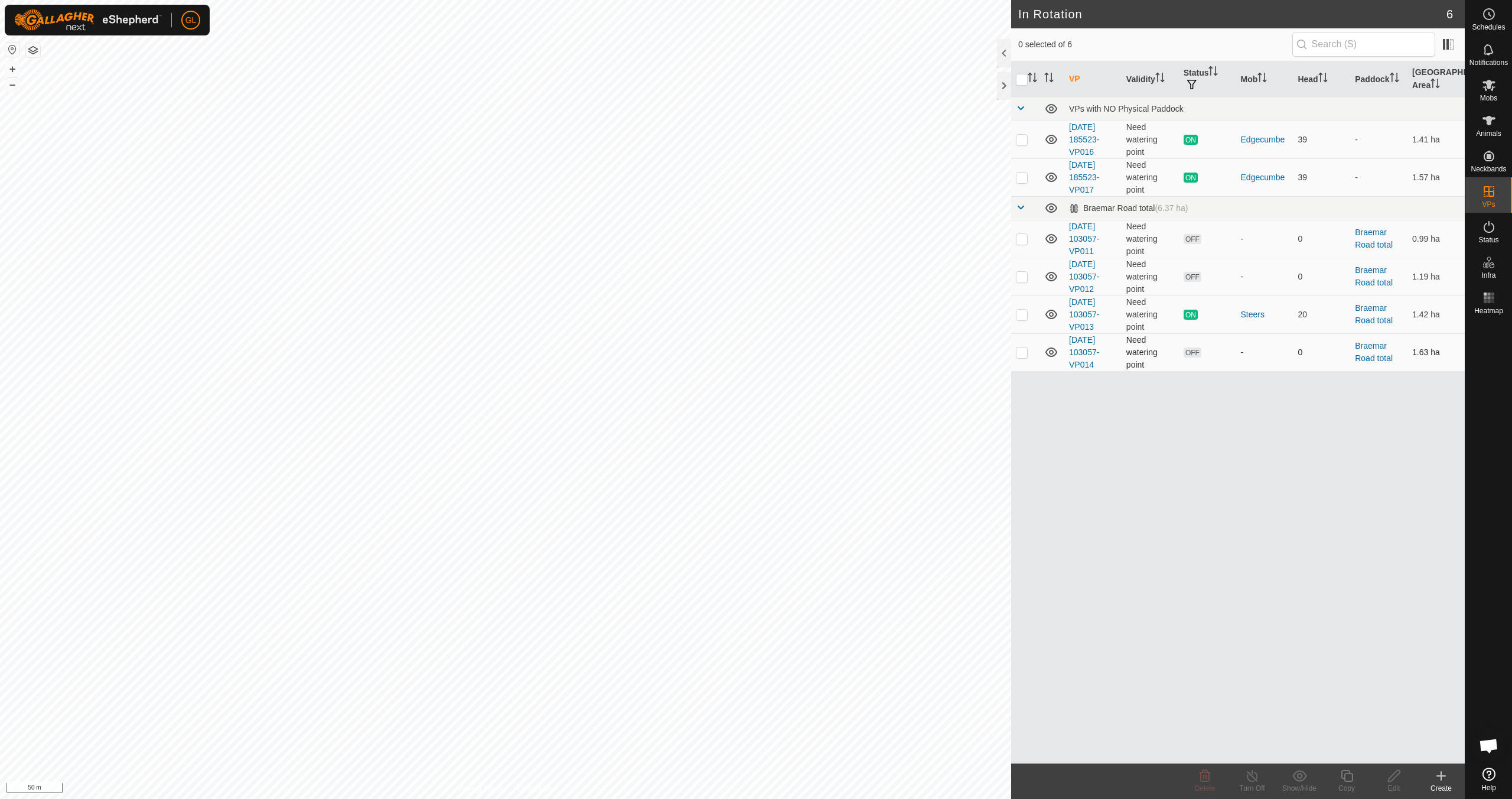
click at [1019, 354] on p-checkbox at bounding box center [1021, 352] width 12 height 10
checkbox input "true"
click at [1394, 775] on div "GL Schedules Notifications Mobs Animals Neckbands VPs Status Infra Heatmap Help…" at bounding box center [756, 400] width 1512 height 799
click at [1394, 778] on icon at bounding box center [1394, 775] width 12 height 12
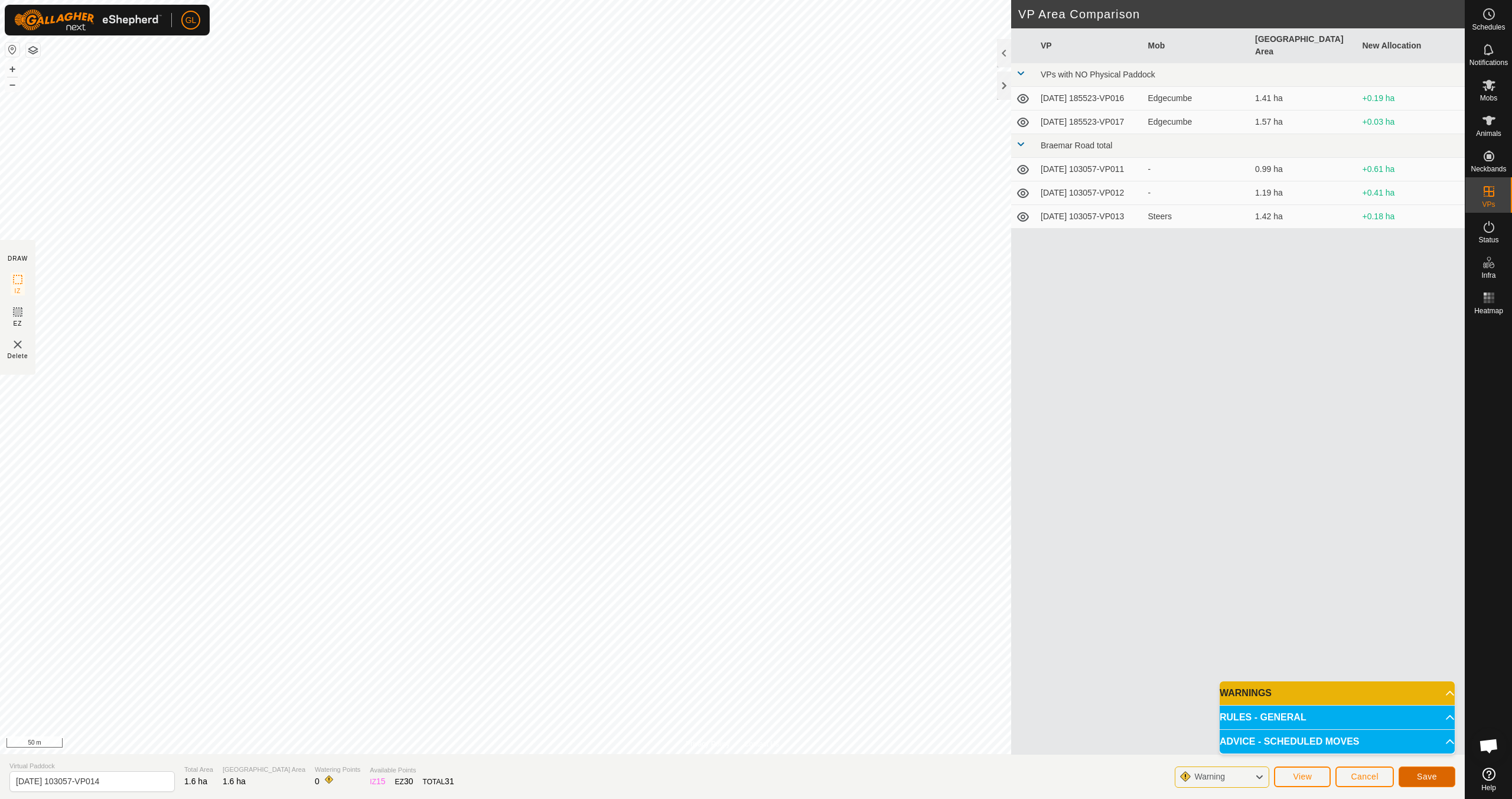
click at [1430, 773] on span "Save" at bounding box center [1427, 777] width 20 height 10
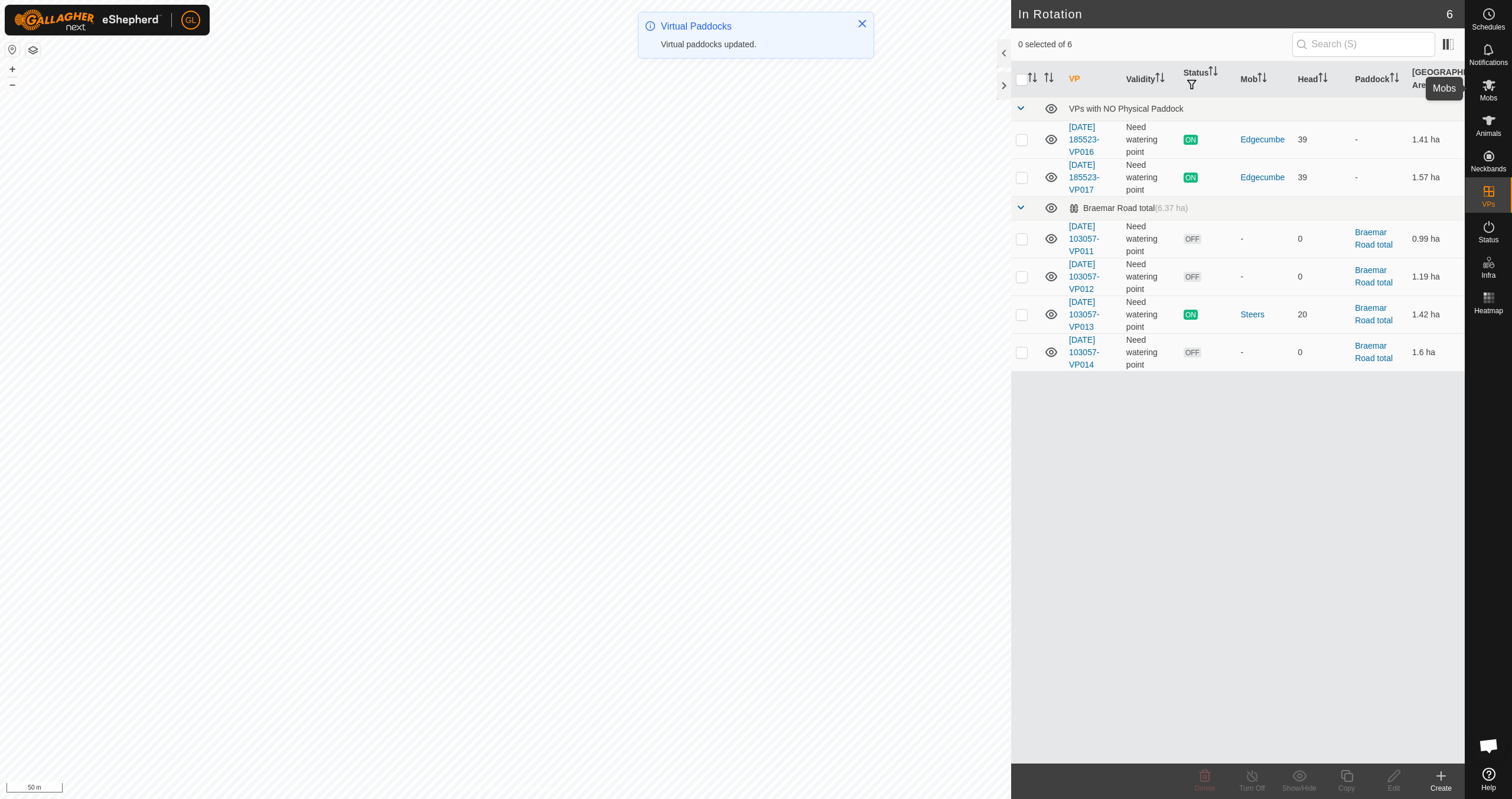
click at [1493, 87] on icon at bounding box center [1489, 85] width 13 height 11
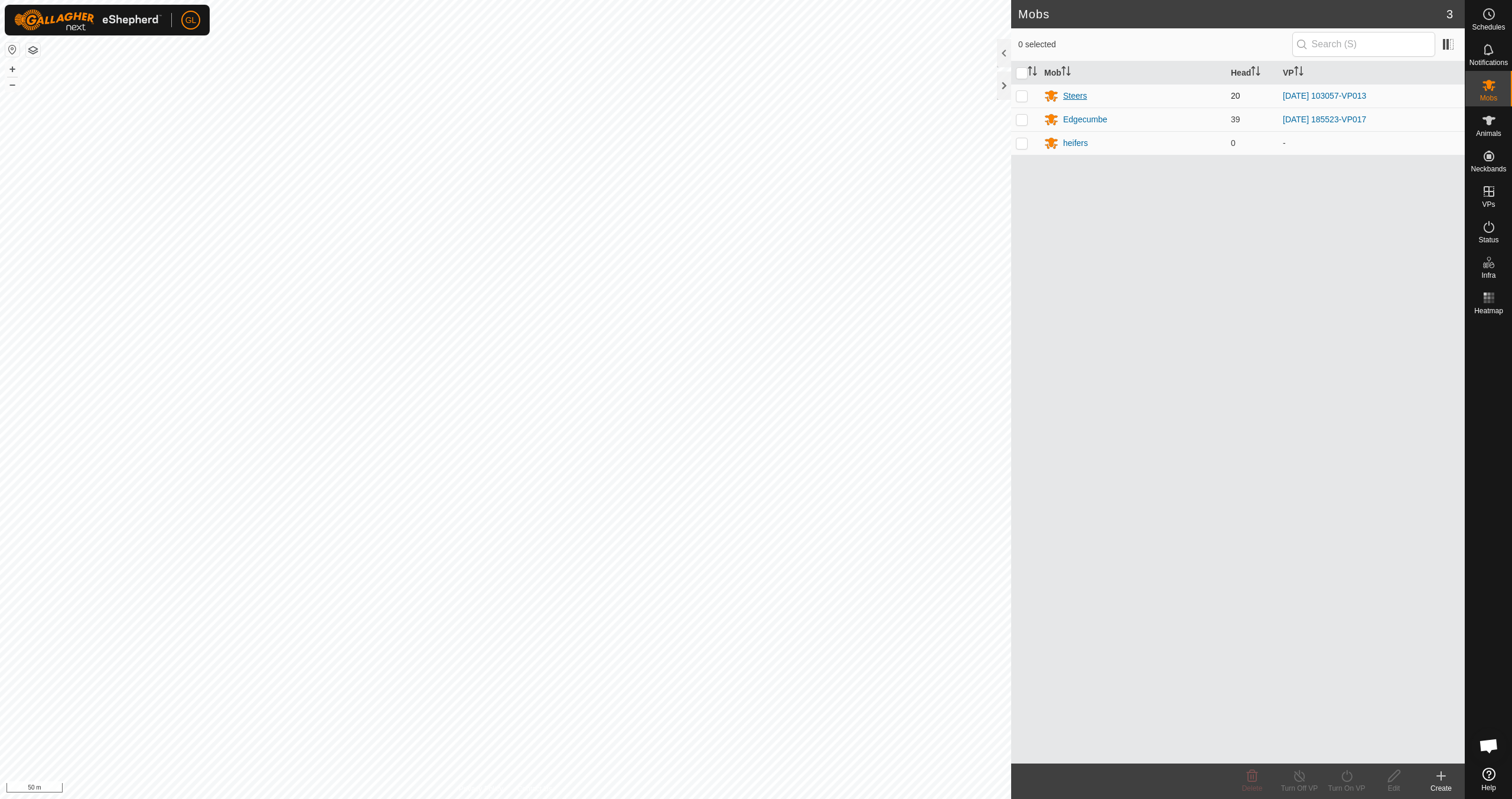
click at [1079, 92] on div "Steers" at bounding box center [1075, 96] width 24 height 12
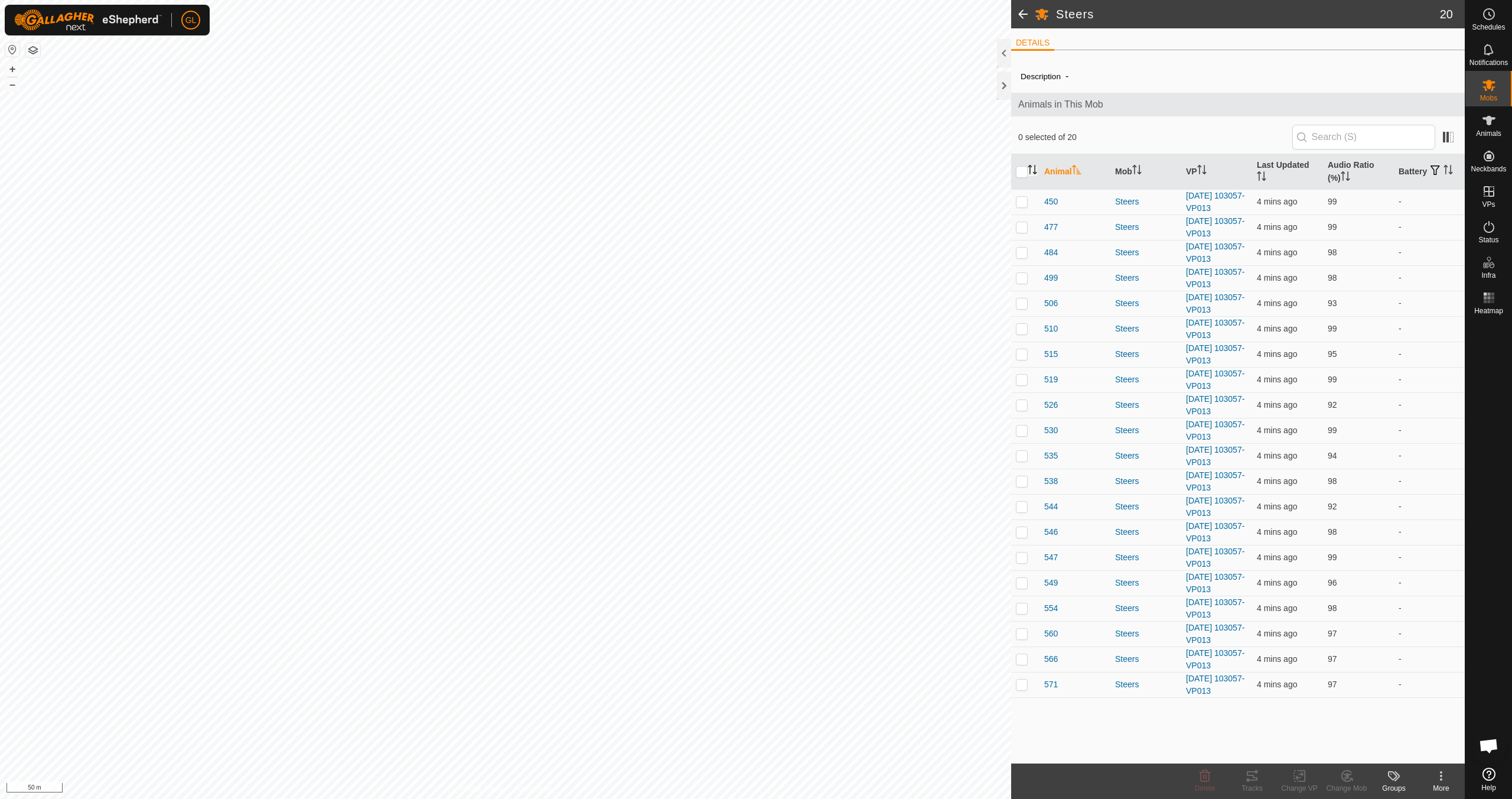
click at [1028, 172] on icon "Activate to sort" at bounding box center [1032, 170] width 10 height 10
click at [1026, 171] on input "checkbox" at bounding box center [1021, 172] width 12 height 12
checkbox input "true"
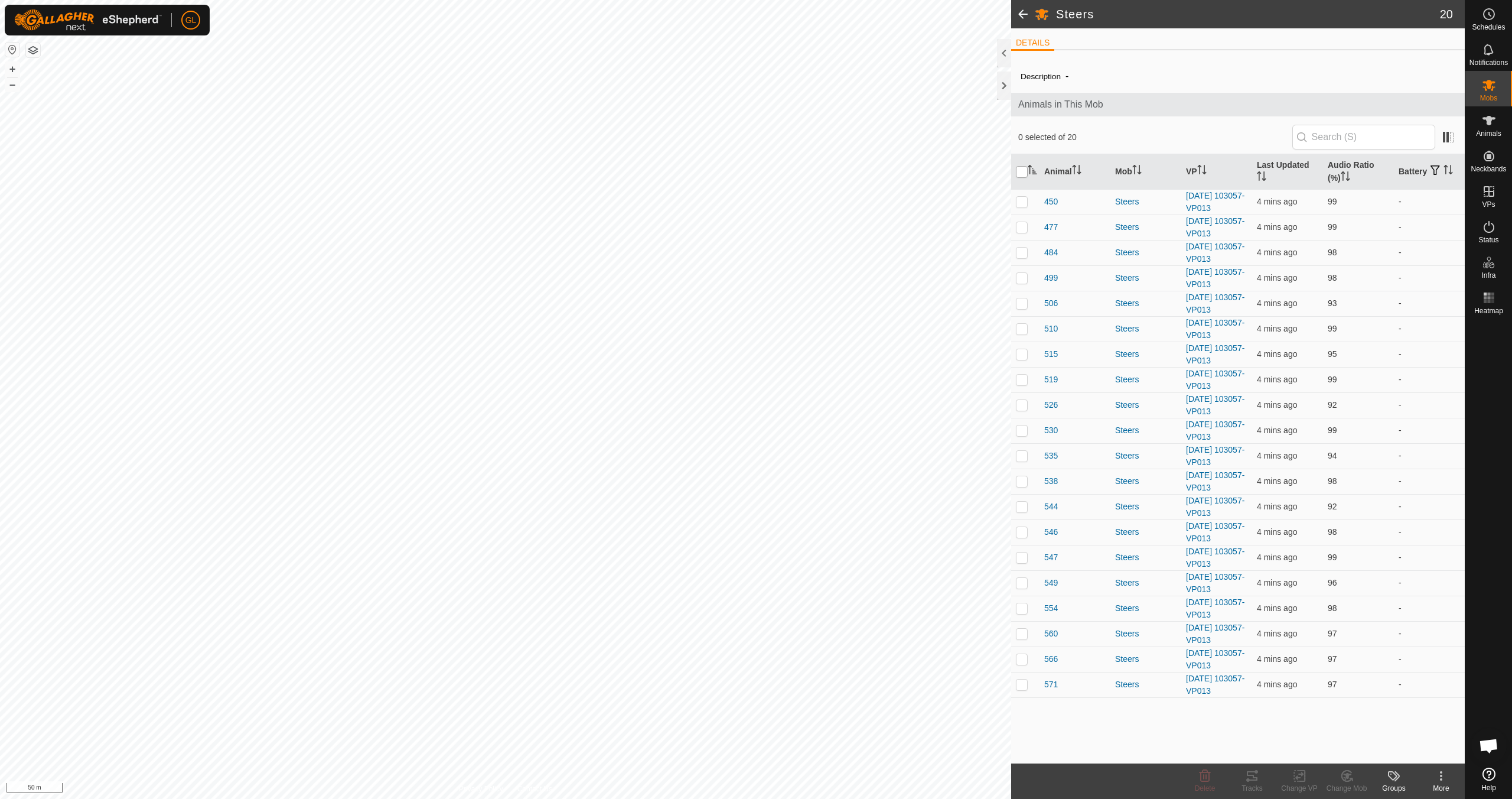
checkbox input "true"
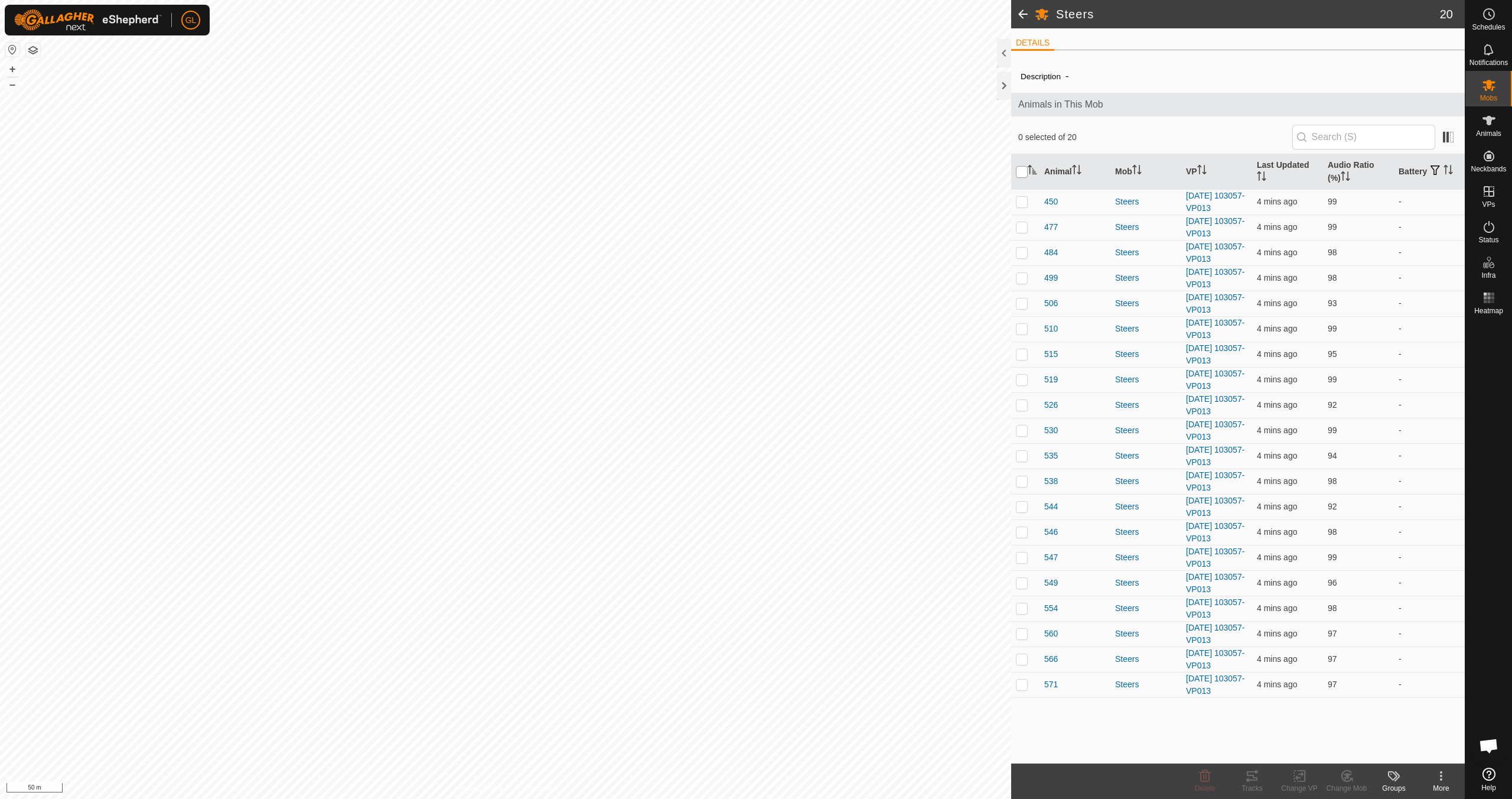
checkbox input "true"
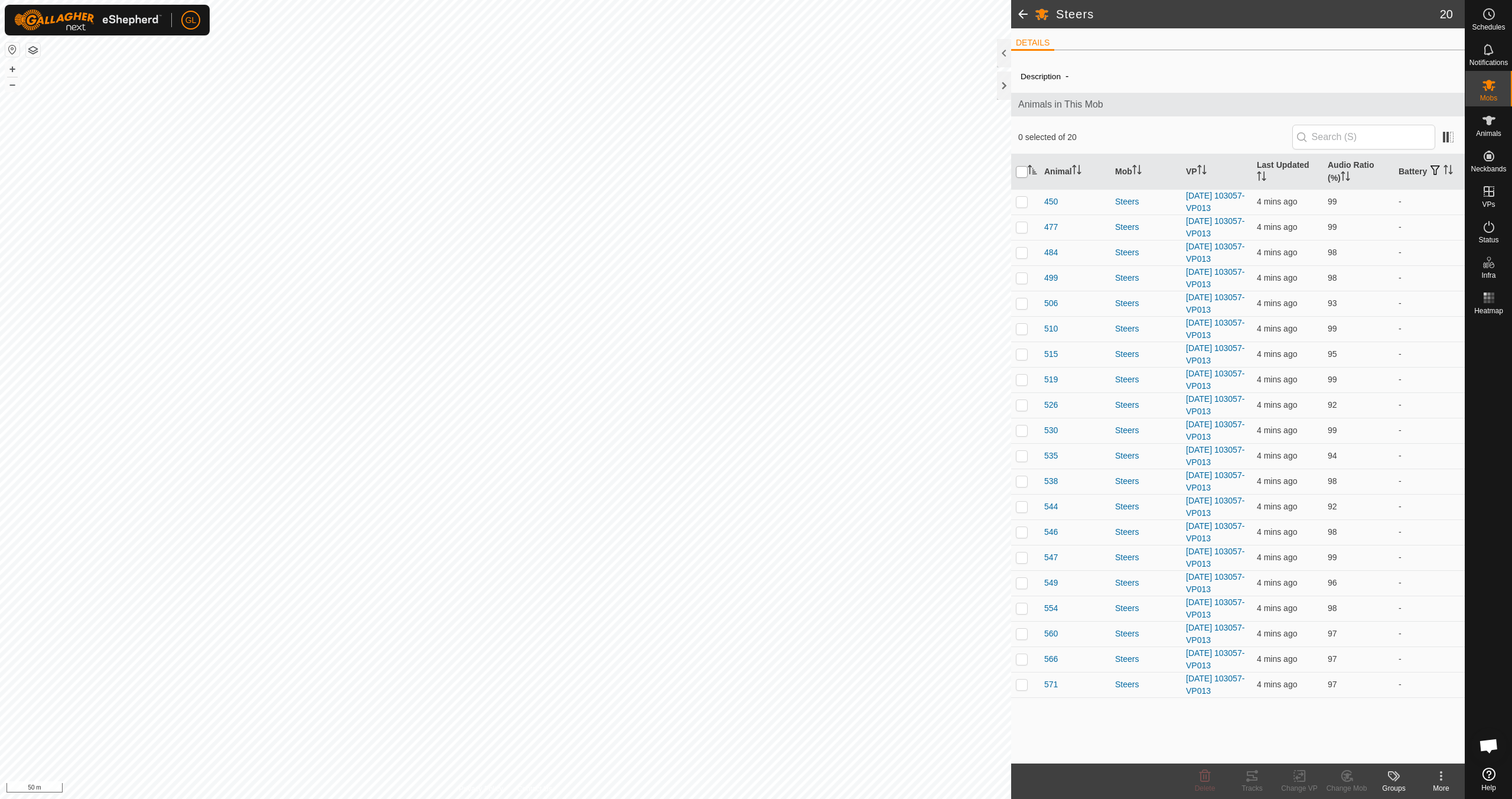
checkbox input "true"
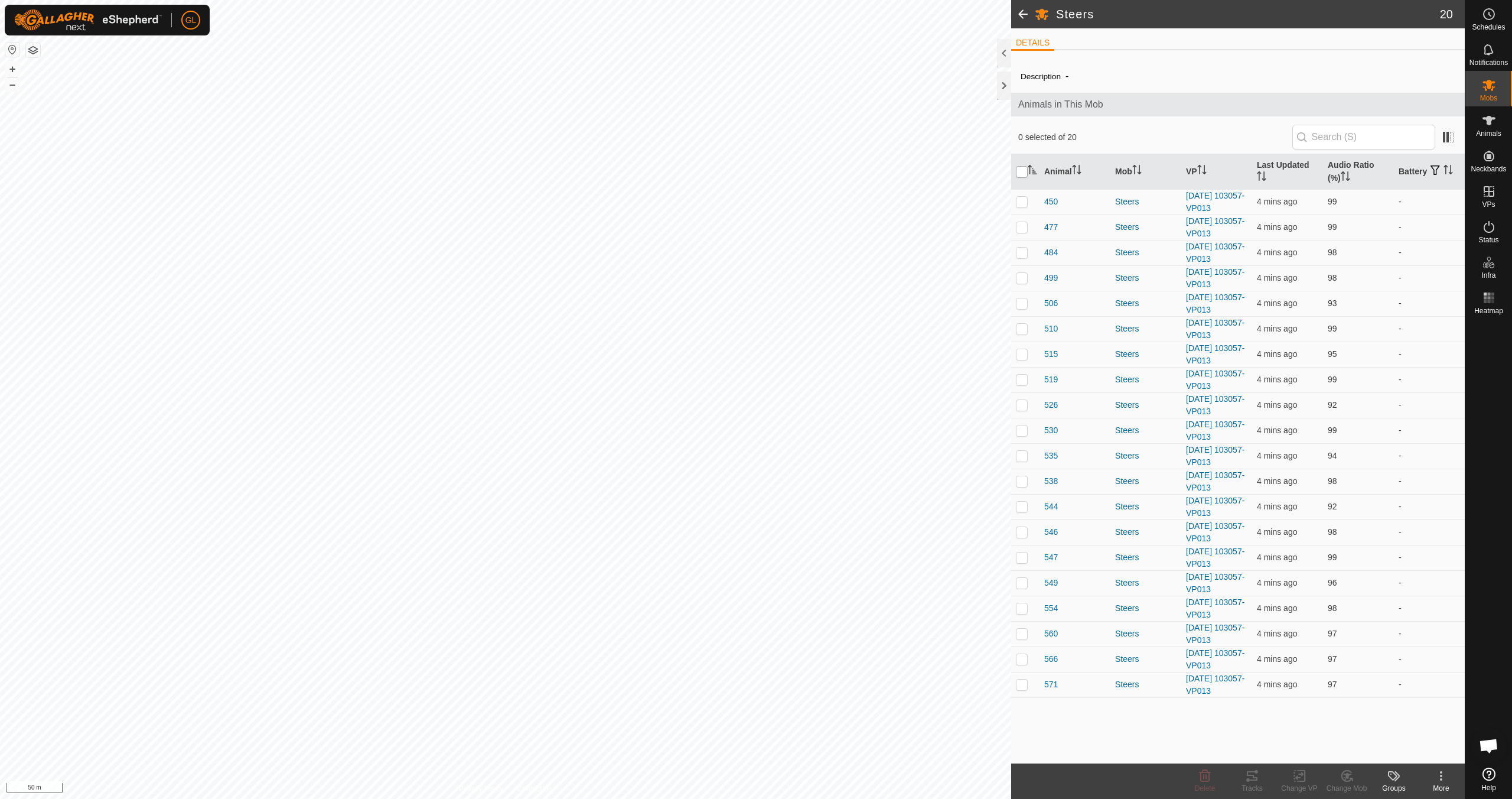
checkbox input "true"
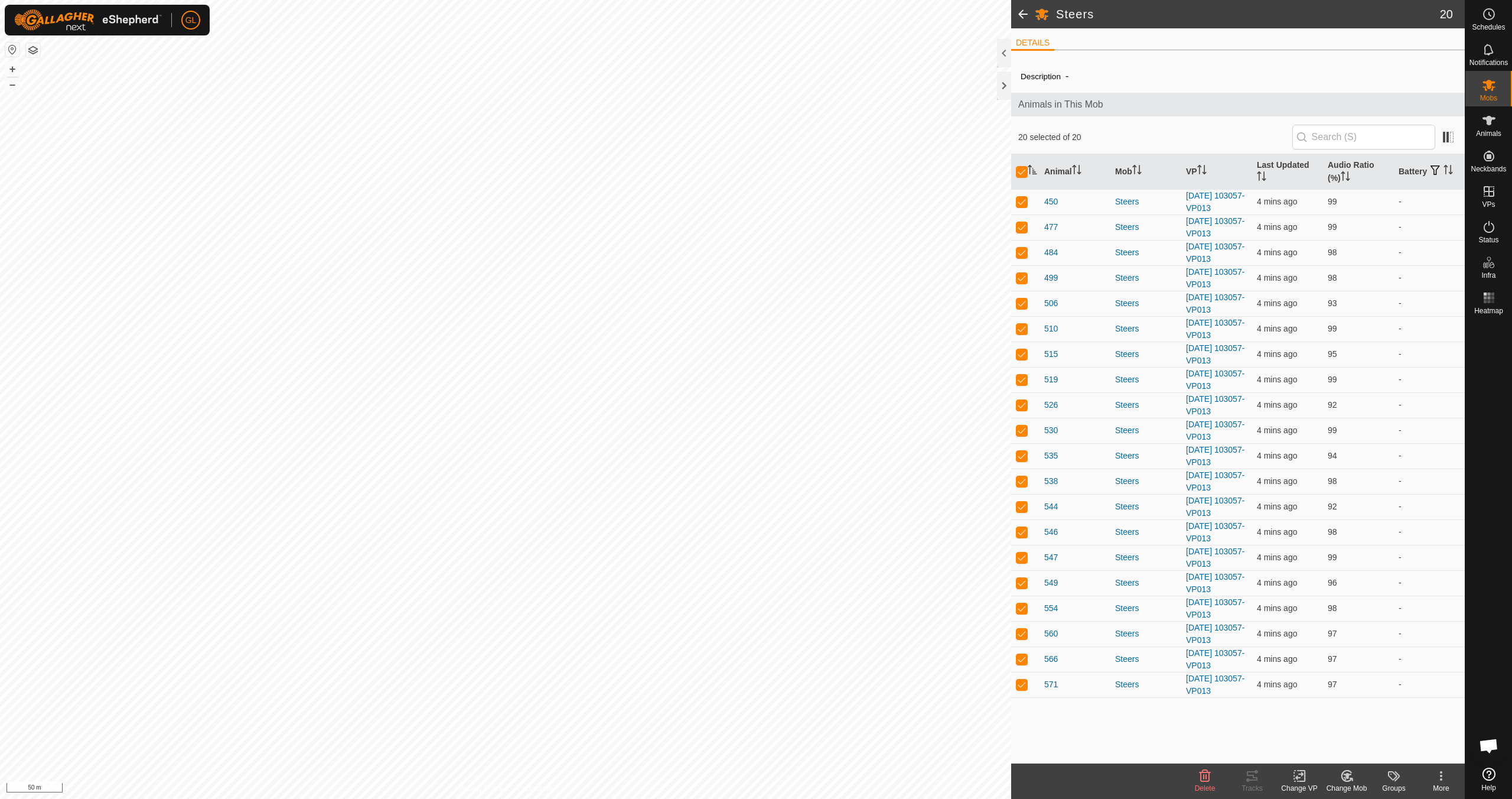
click at [1299, 778] on icon at bounding box center [1300, 776] width 8 height 8
click at [1335, 727] on link "Choose VP..." at bounding box center [1335, 725] width 117 height 24
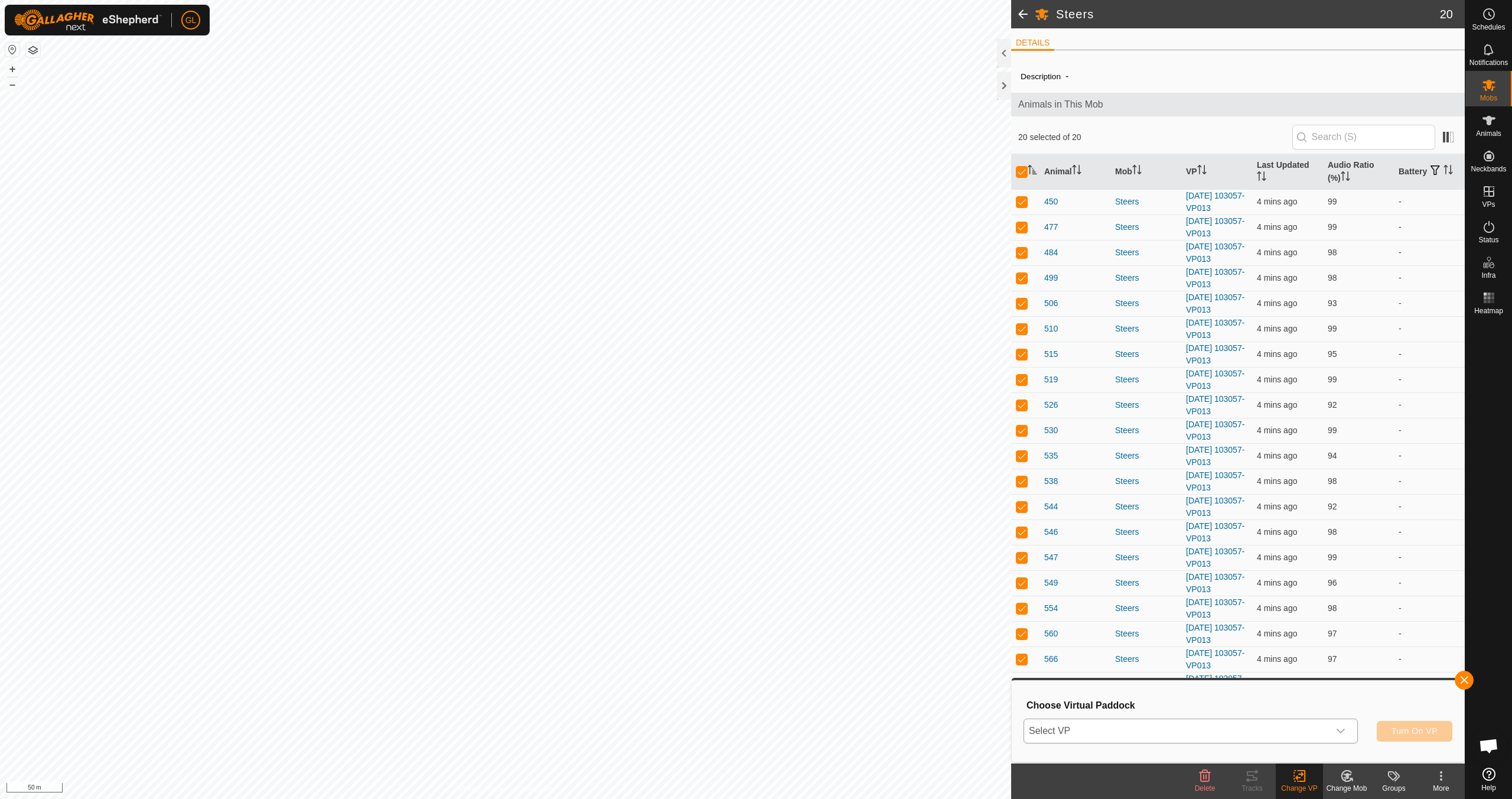
click at [1340, 730] on icon "dropdown trigger" at bounding box center [1341, 731] width 10 height 10
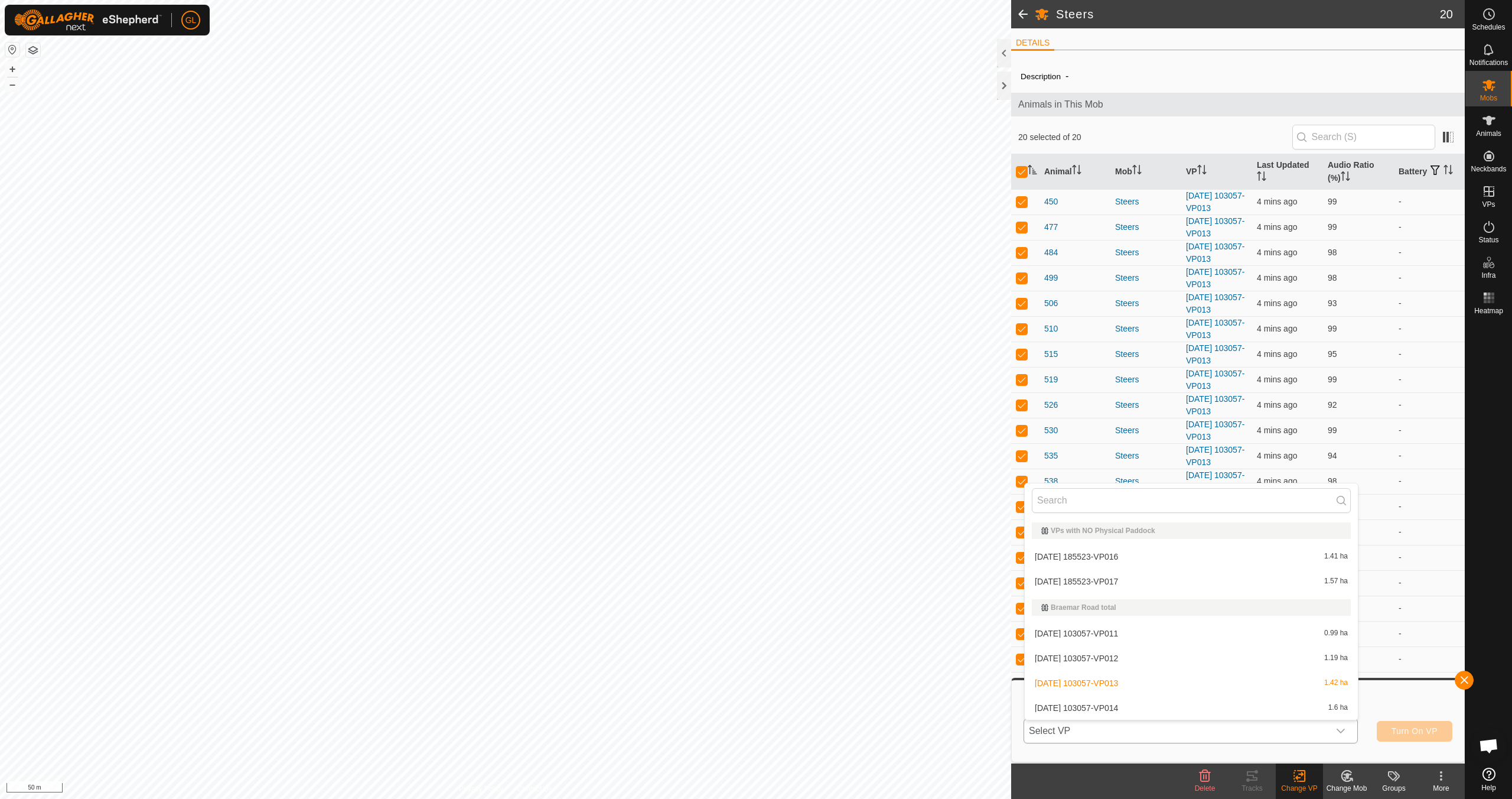
click at [1246, 713] on li "[DATE] 103057-VP014 1.6 ha" at bounding box center [1191, 708] width 333 height 24
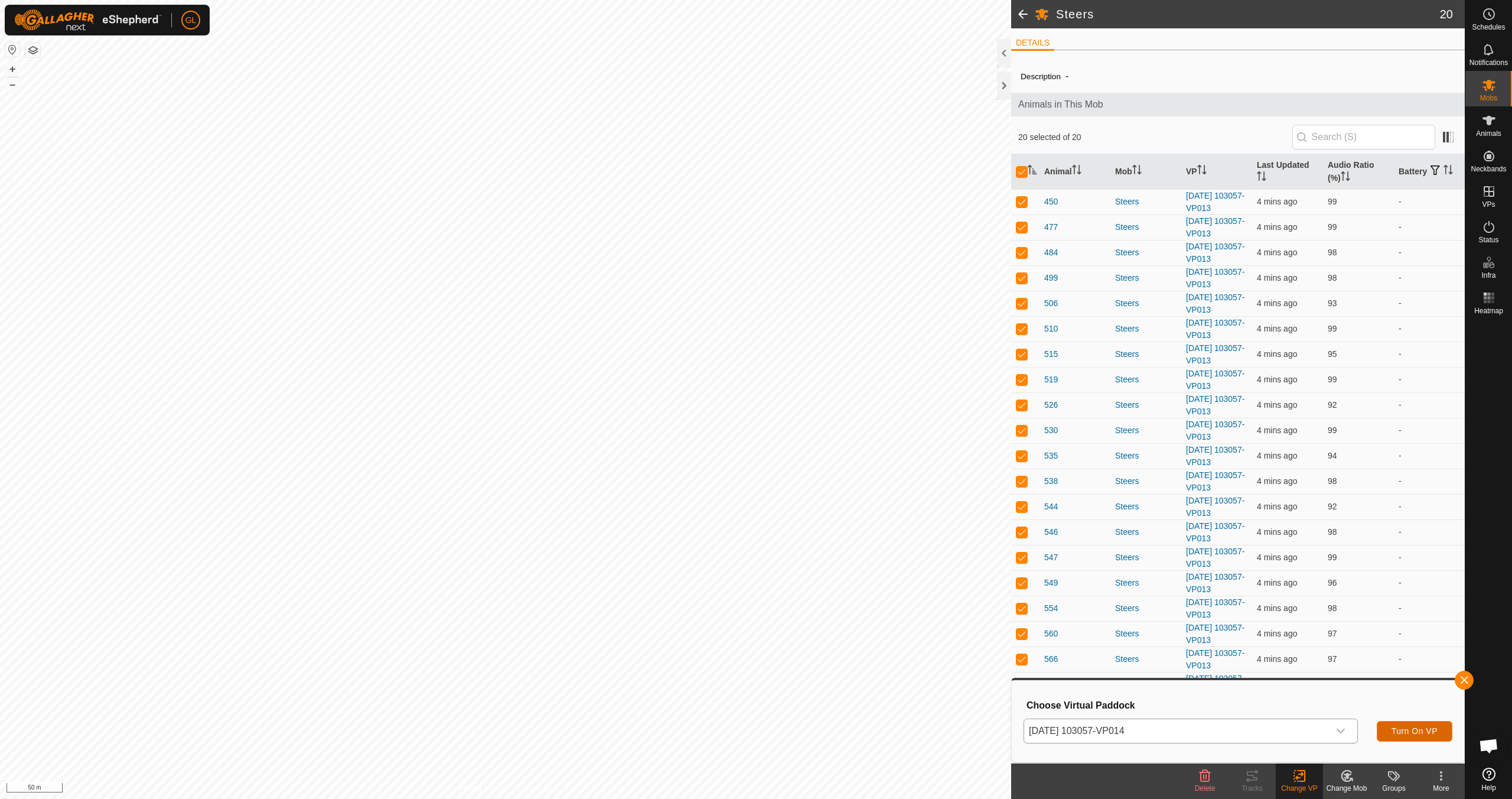
click at [1410, 736] on span "Turn On VP" at bounding box center [1414, 731] width 46 height 10
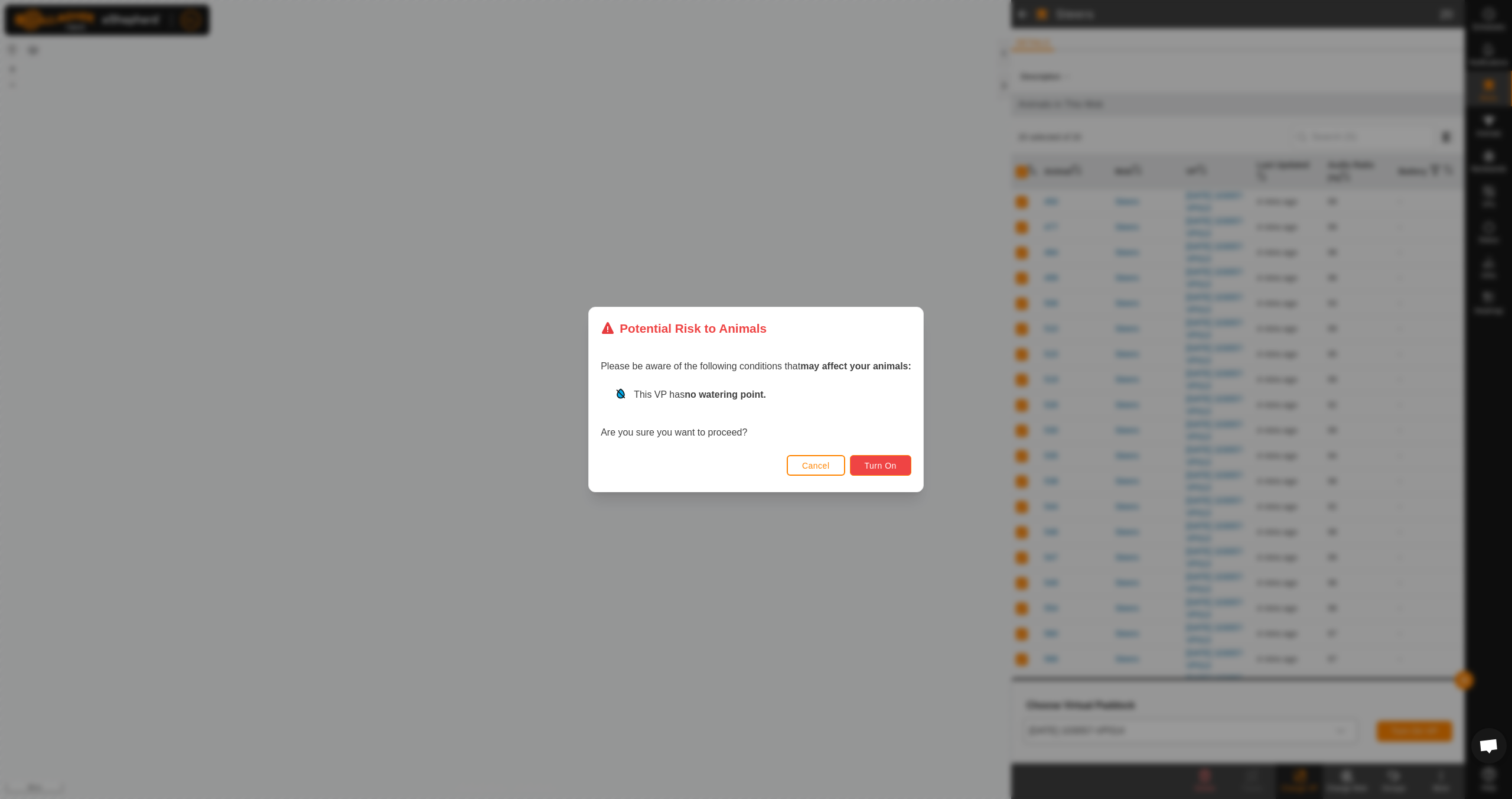
click at [866, 465] on span "Turn On" at bounding box center [881, 466] width 32 height 10
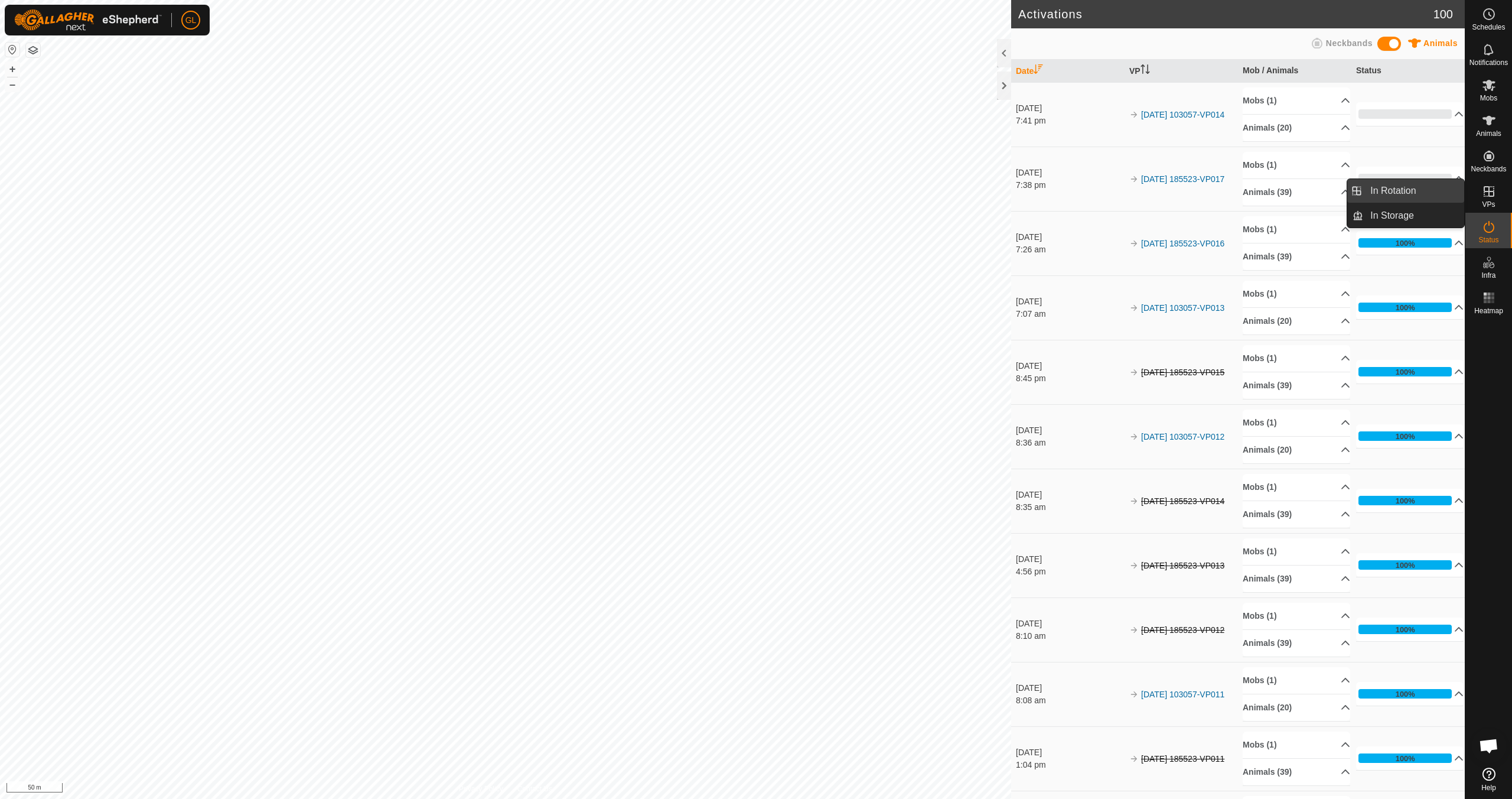
click at [1403, 188] on link "In Rotation" at bounding box center [1414, 191] width 101 height 24
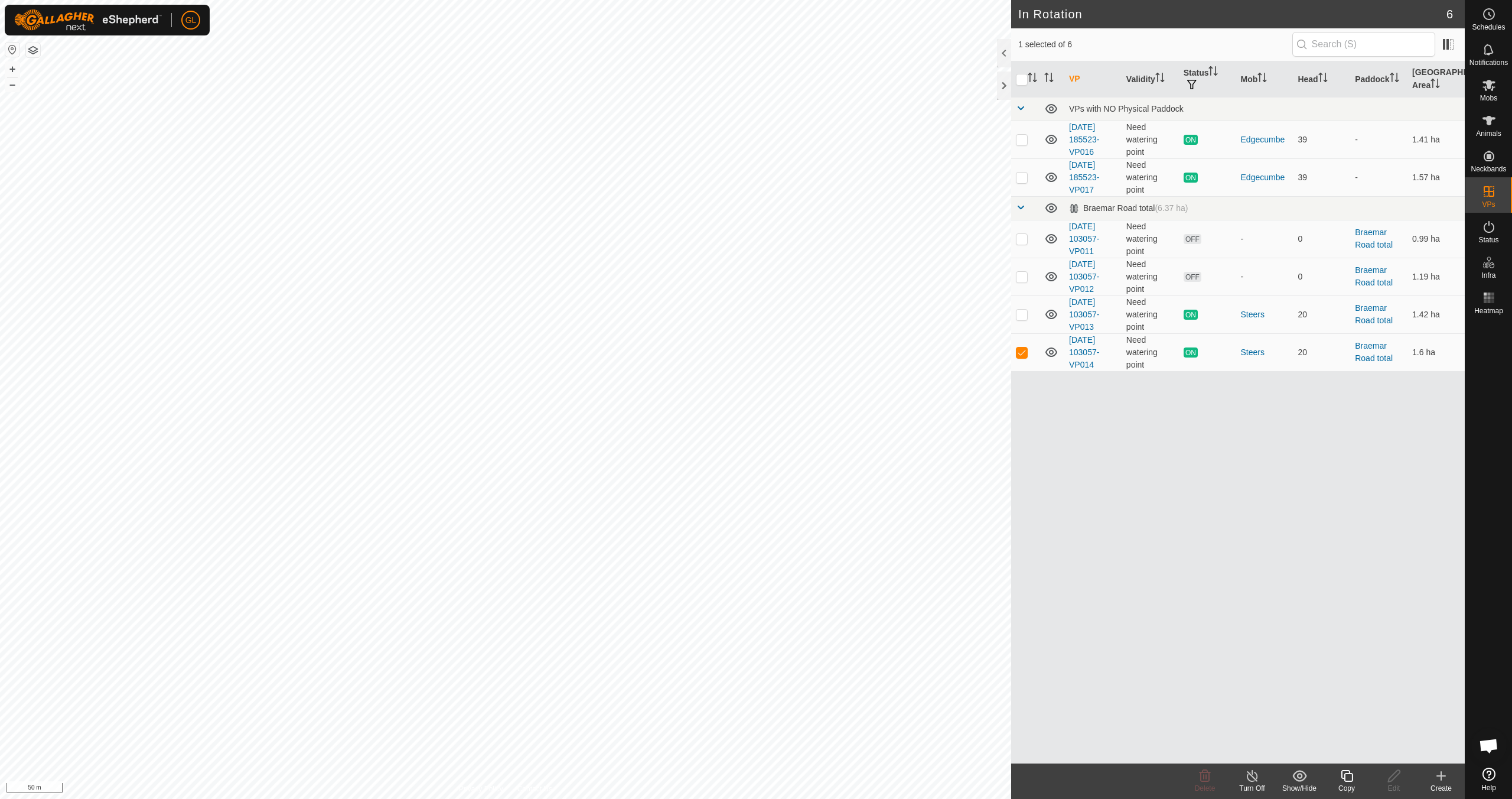
click at [1349, 784] on div "Copy" at bounding box center [1347, 788] width 47 height 10
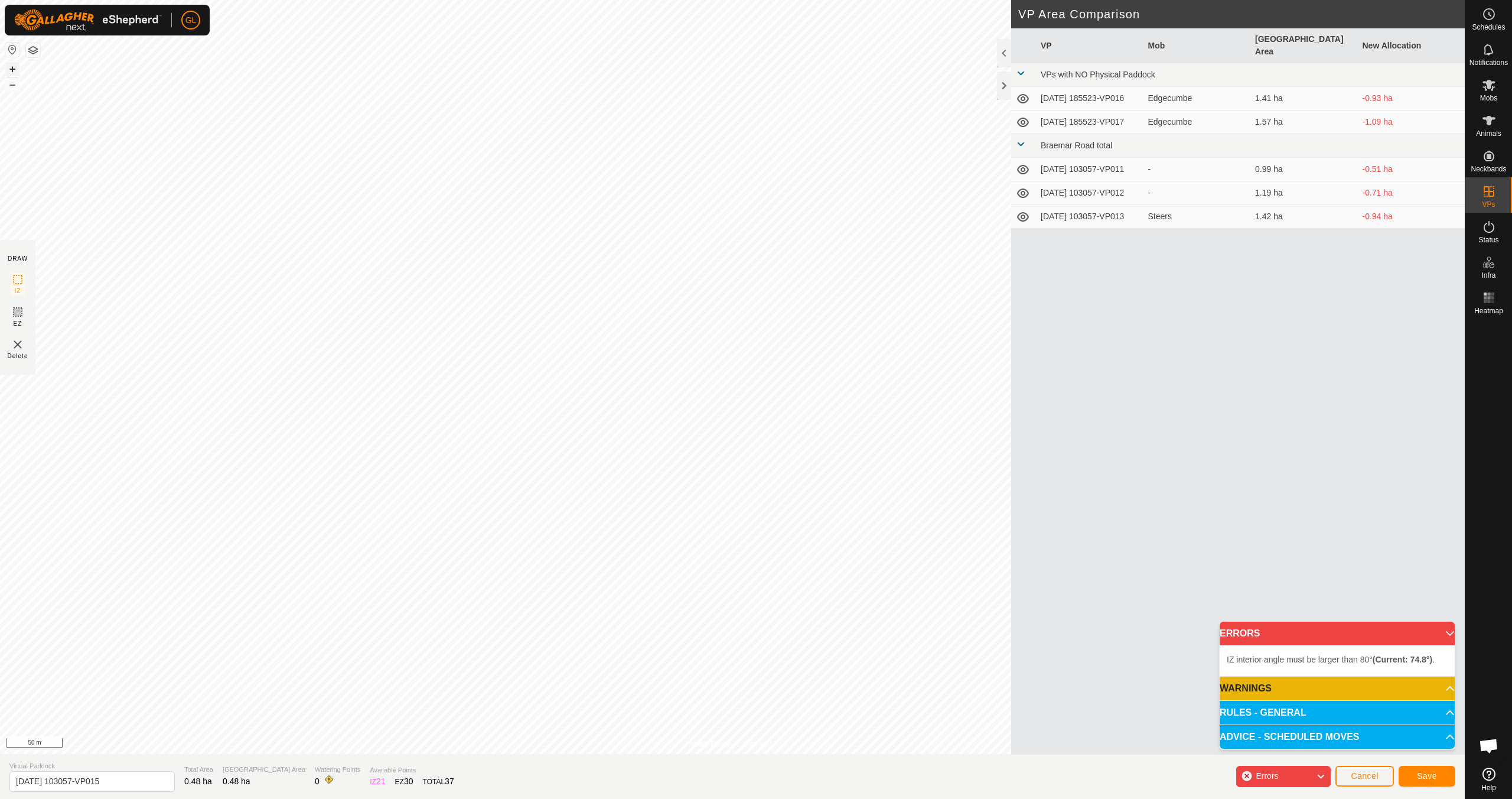
click at [11, 66] on button "+" at bounding box center [12, 69] width 14 height 14
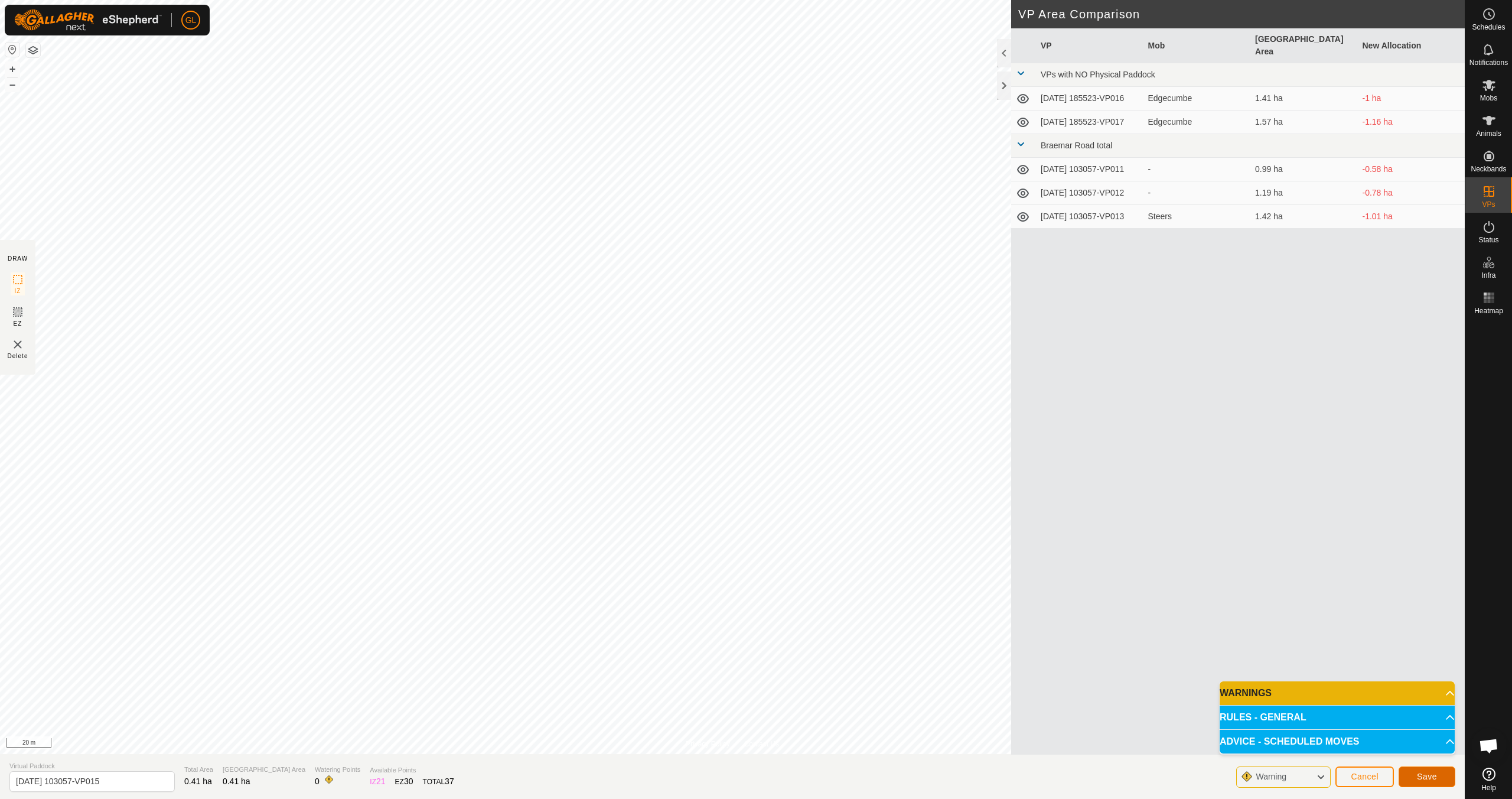
click at [1435, 778] on span "Save" at bounding box center [1427, 777] width 20 height 10
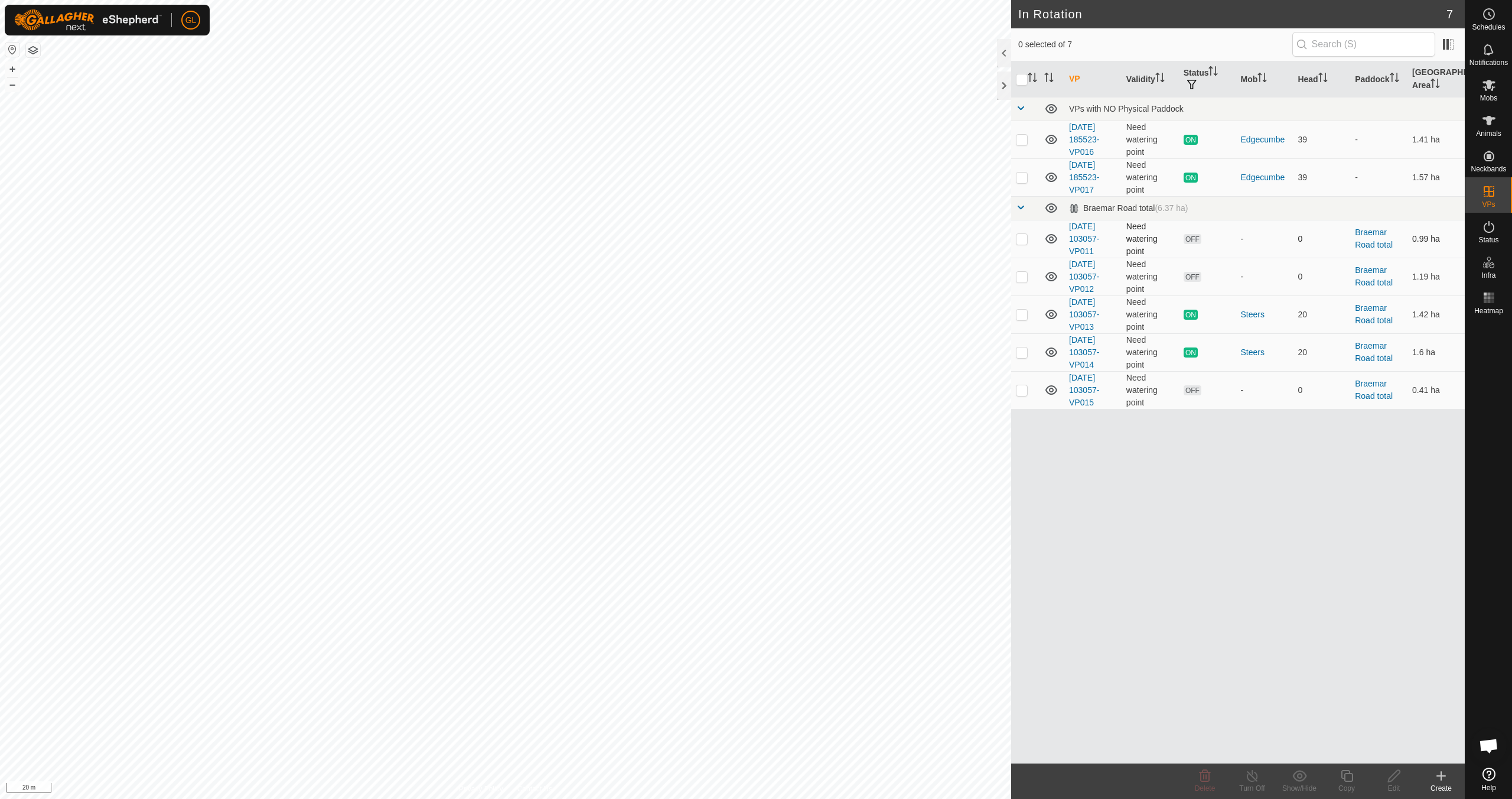
click at [1023, 240] on p-checkbox at bounding box center [1021, 239] width 12 height 10
checkbox input "true"
click at [1023, 279] on p-checkbox at bounding box center [1021, 277] width 12 height 10
checkbox input "true"
click at [1201, 780] on icon at bounding box center [1205, 776] width 14 height 14
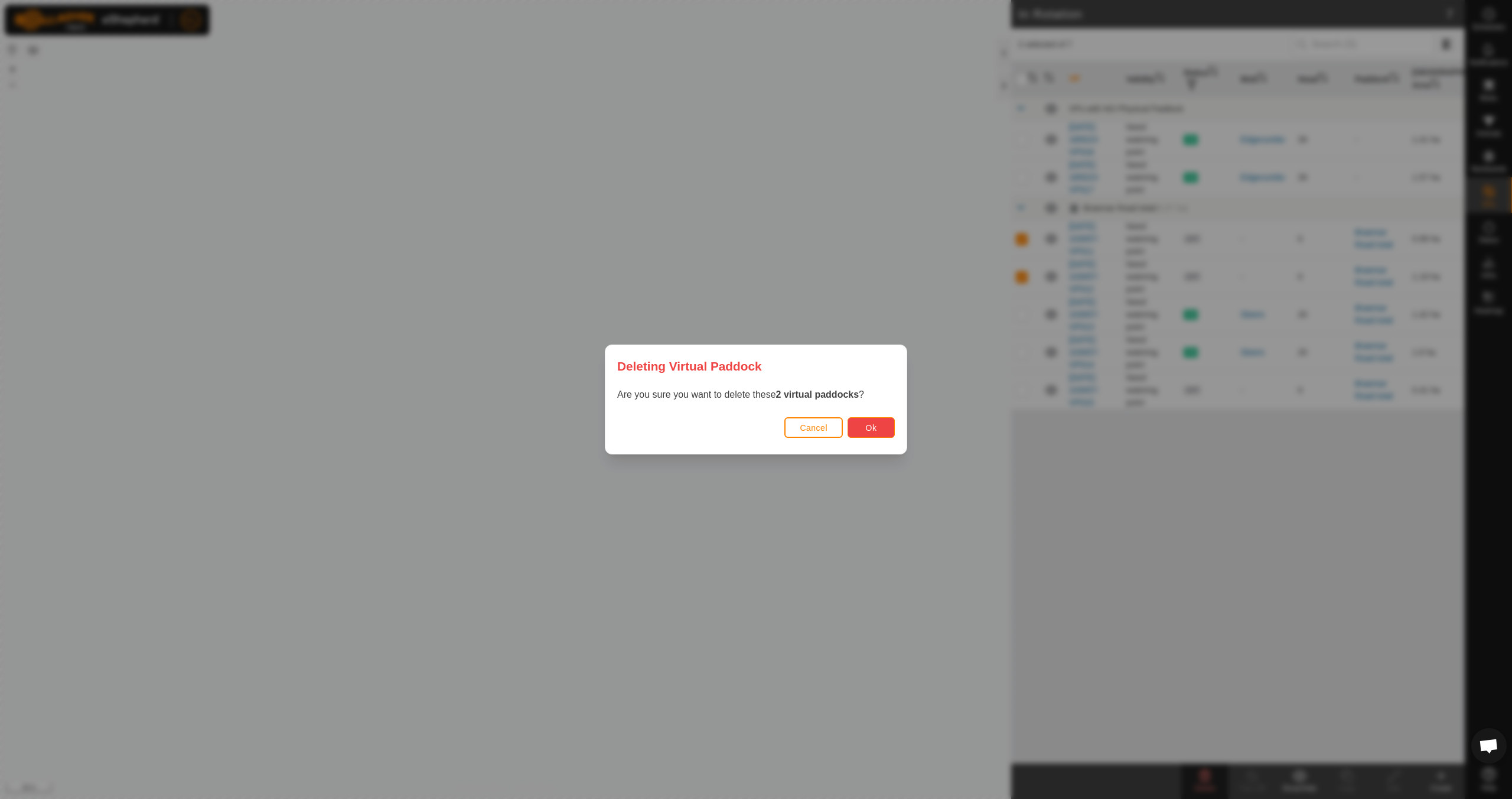
click at [871, 432] on span "Ok" at bounding box center [872, 428] width 11 height 10
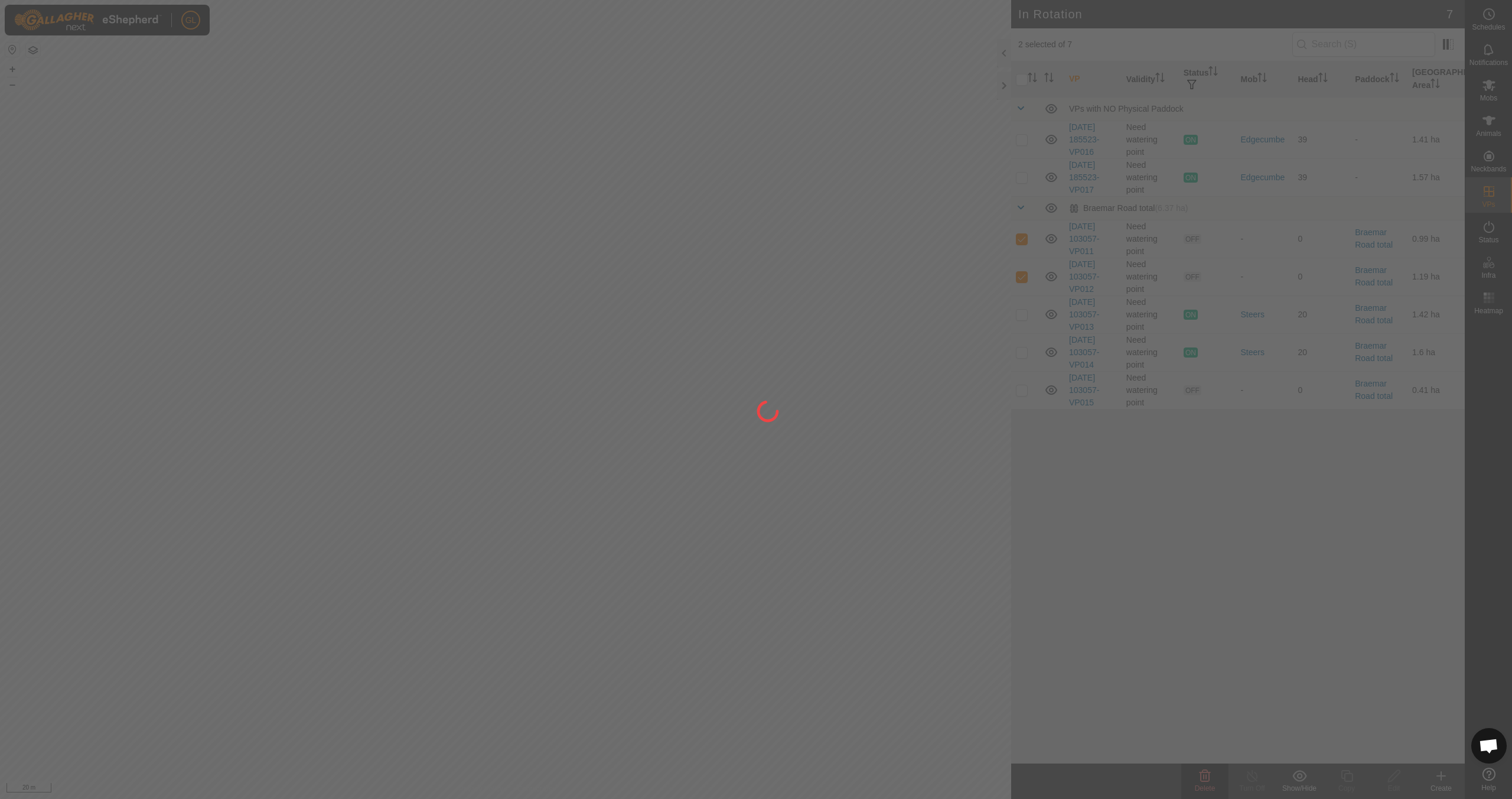
checkbox input "false"
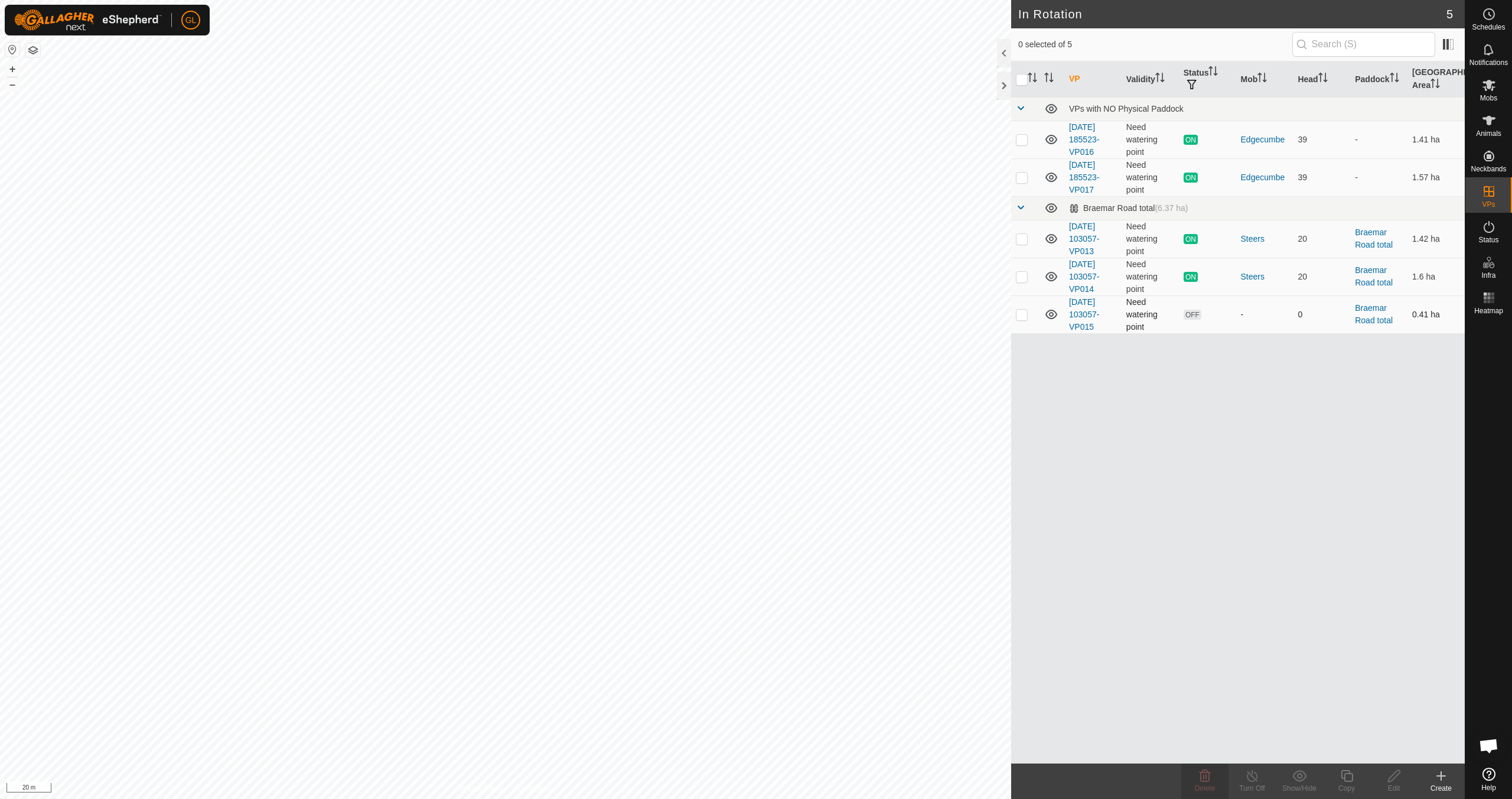
click at [1023, 312] on p-checkbox at bounding box center [1021, 314] width 12 height 10
checkbox input "true"
click at [1350, 782] on icon at bounding box center [1347, 775] width 12 height 12
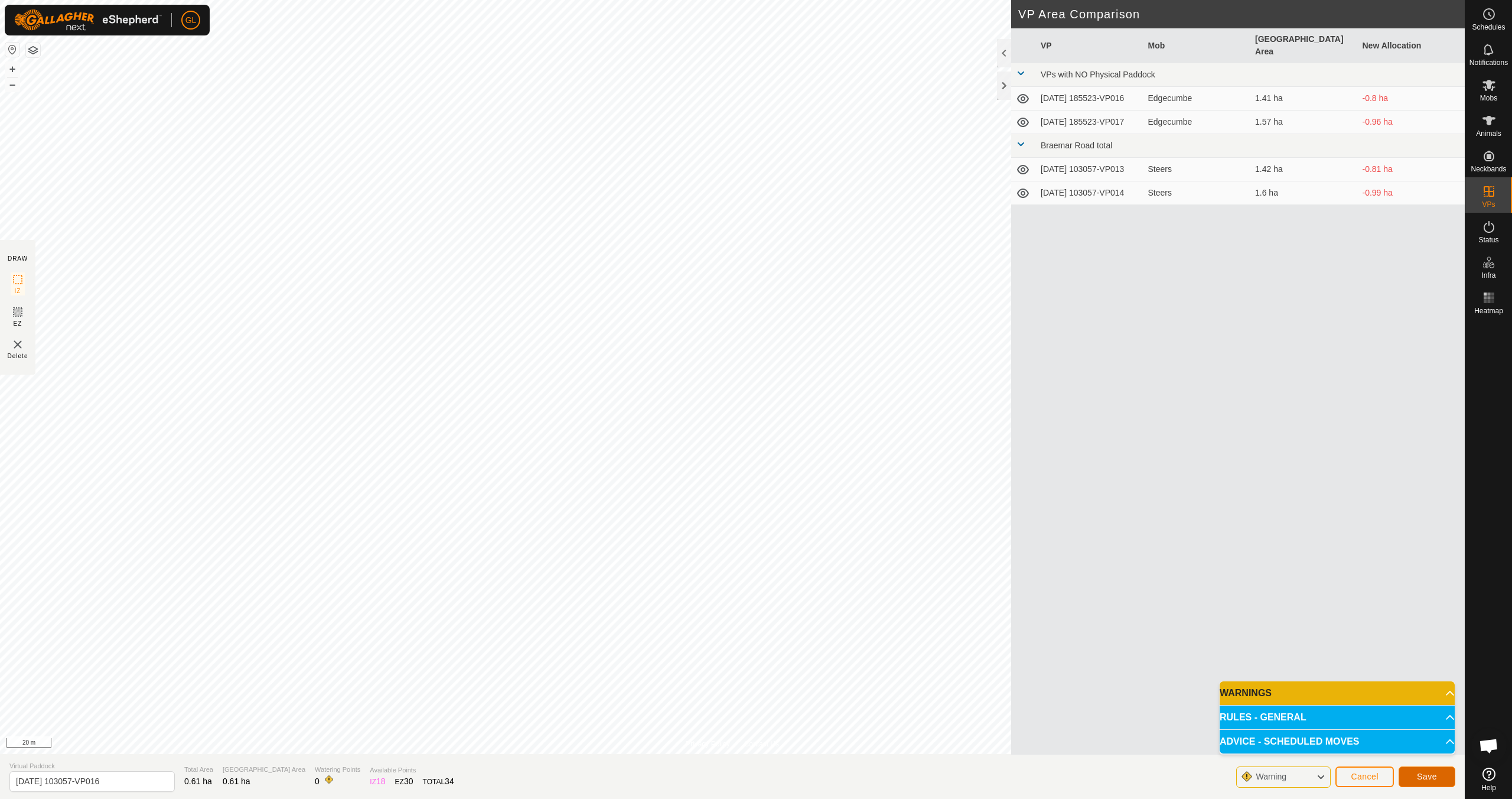
click at [1428, 778] on span "Save" at bounding box center [1427, 777] width 20 height 10
